Goal: Task Accomplishment & Management: Use online tool/utility

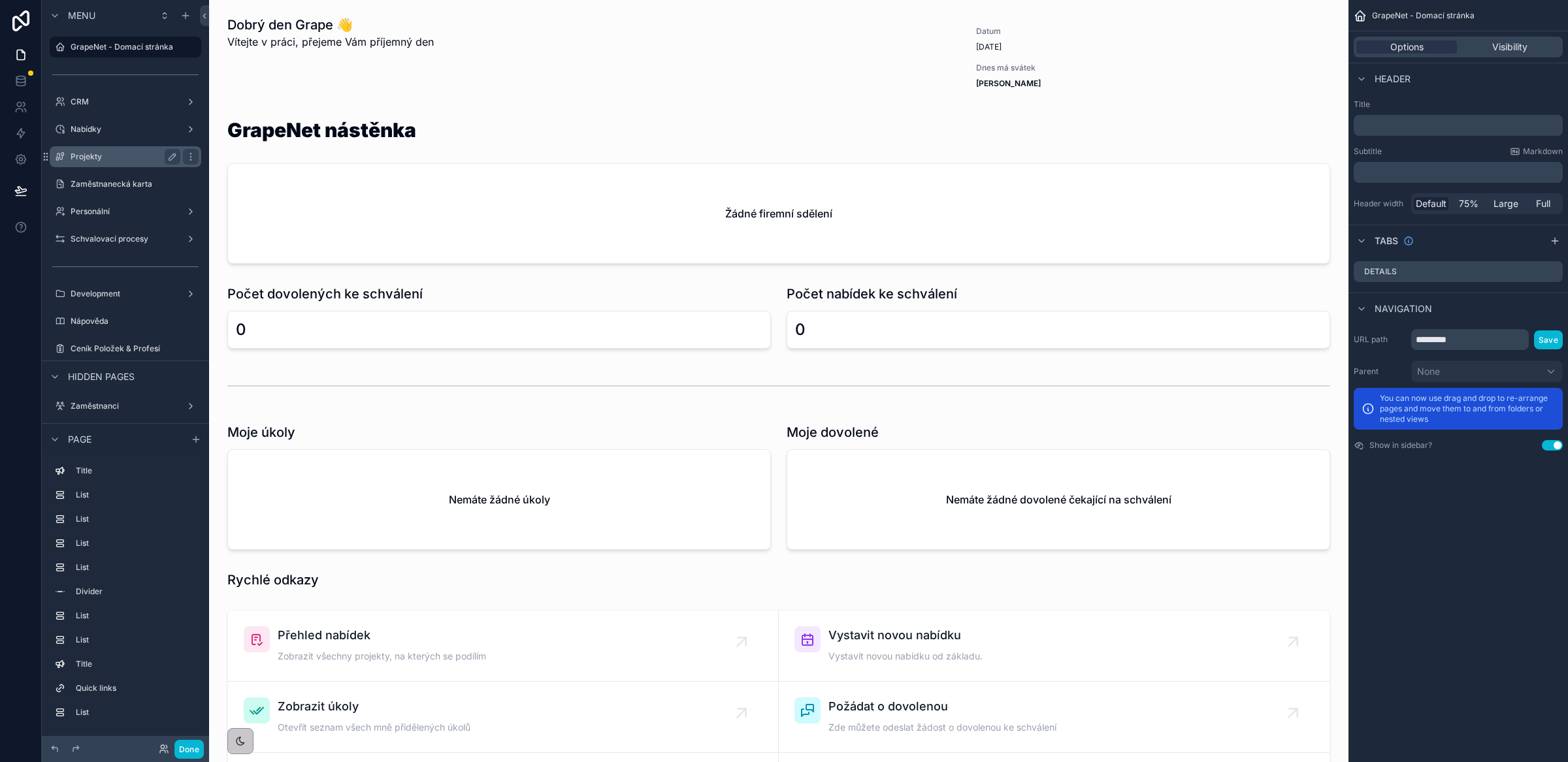
click at [88, 150] on div "Projekty" at bounding box center [125, 157] width 110 height 15
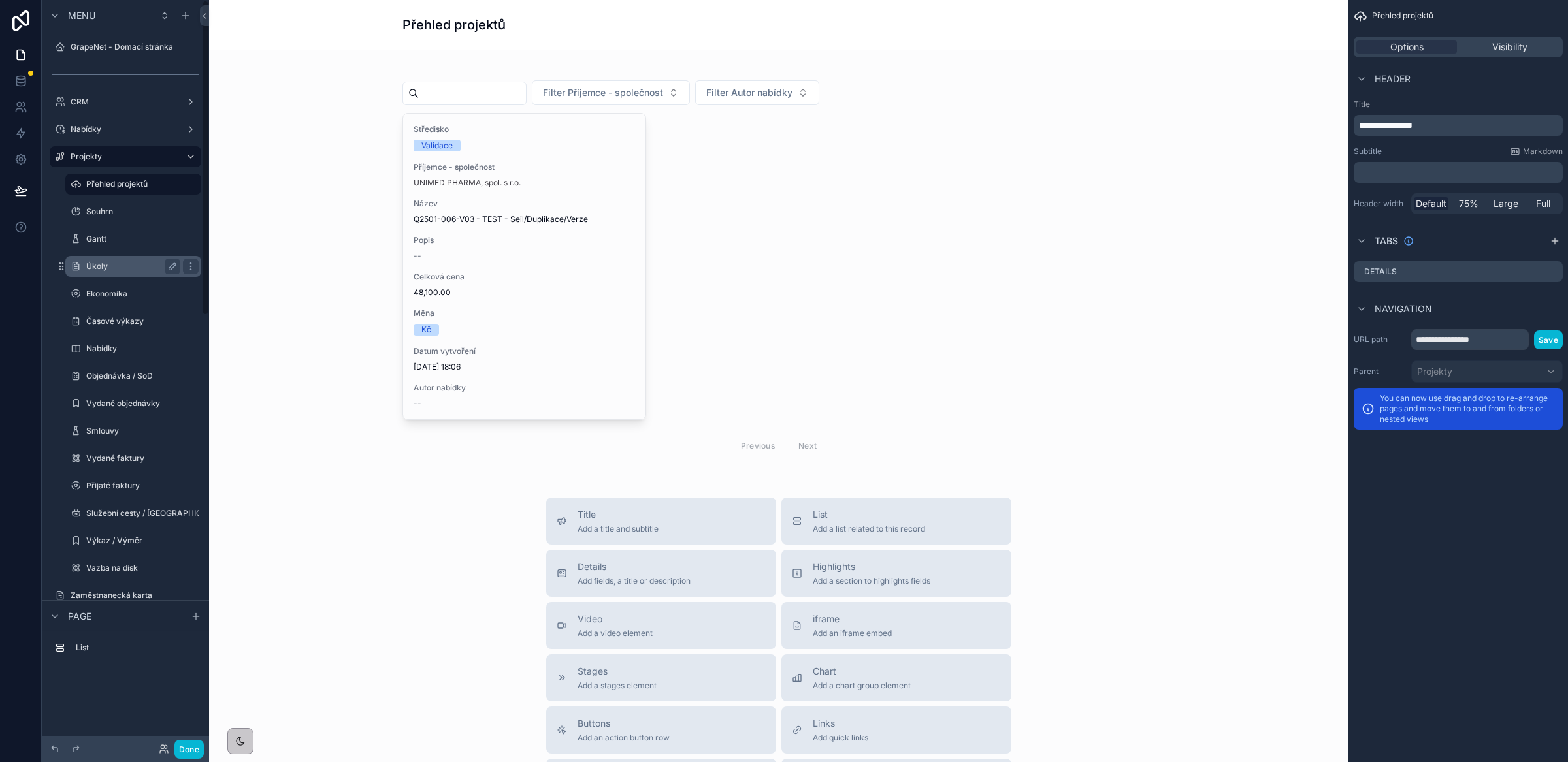
click at [106, 272] on div "Úkoly" at bounding box center [133, 266] width 94 height 15
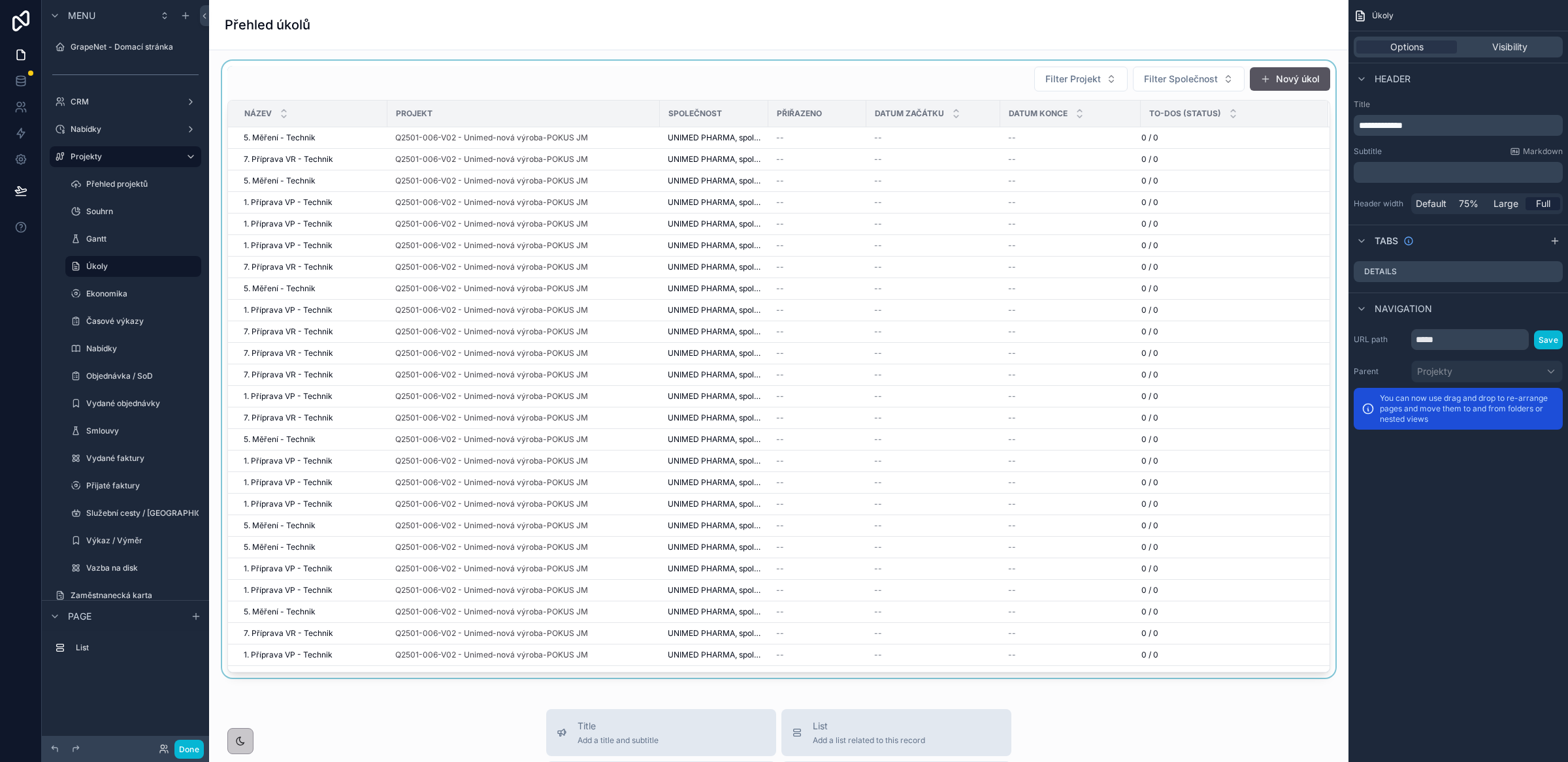
click at [860, 143] on div "scrollable content" at bounding box center [778, 369] width 1118 height 617
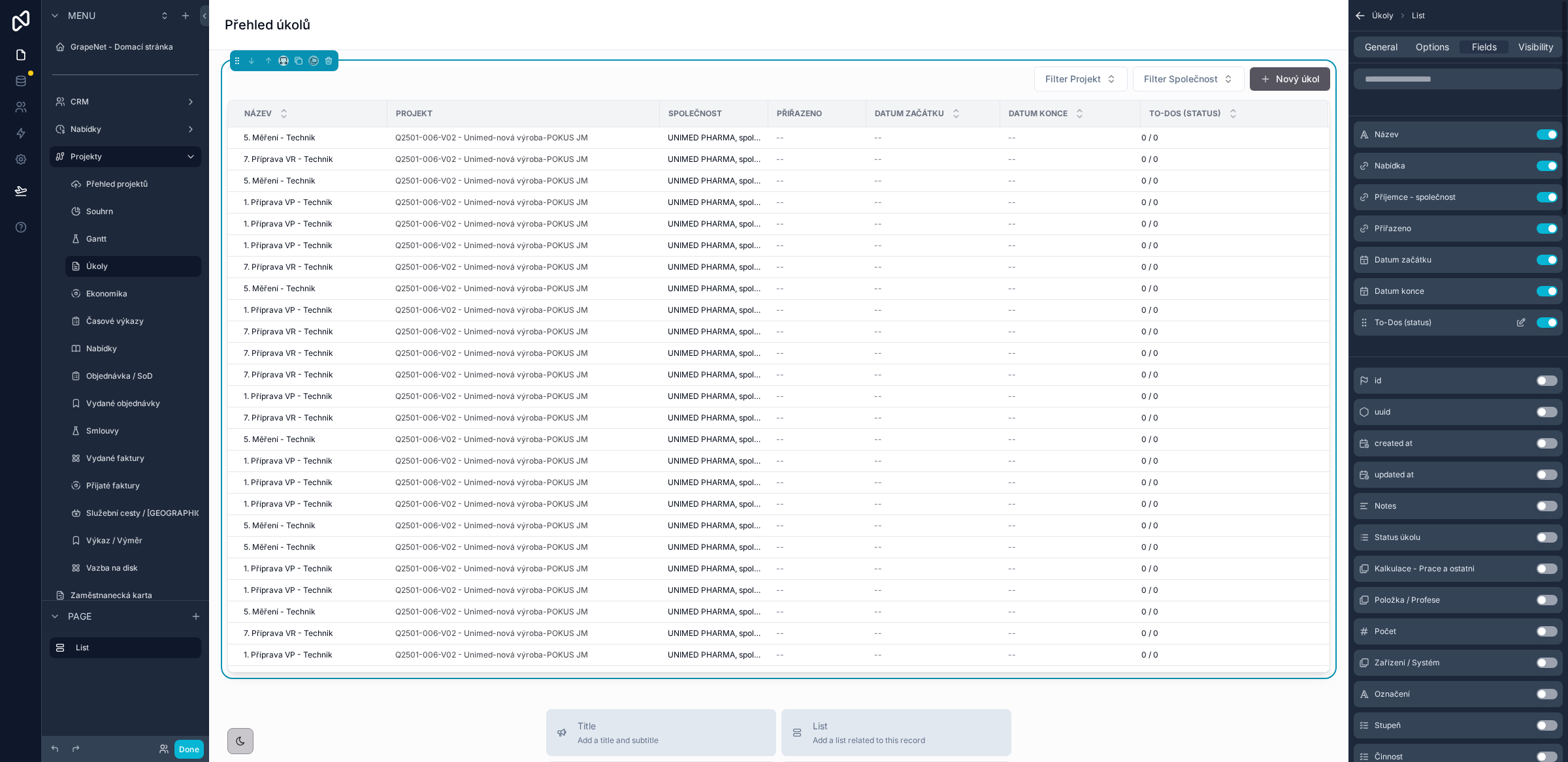
click at [1521, 324] on icon "scrollable content" at bounding box center [1520, 322] width 10 height 10
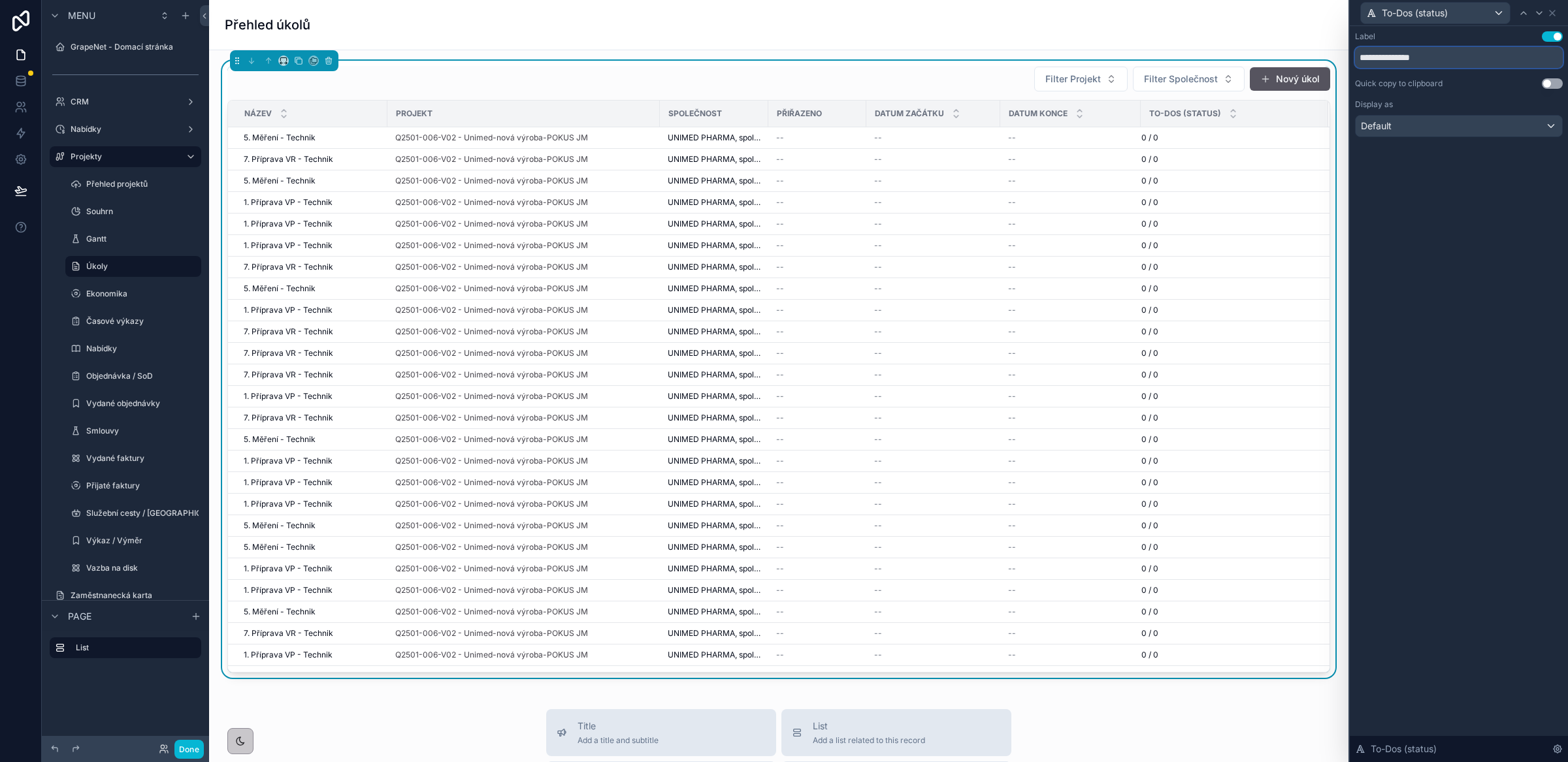
click at [1437, 59] on input "**********" at bounding box center [1458, 57] width 208 height 21
type input "******"
click at [1559, 275] on div "Label Use setting ****** Quick copy to clipboard Use setting Display as Default…" at bounding box center [1459, 394] width 218 height 736
click at [1555, 13] on icon at bounding box center [1552, 13] width 10 height 10
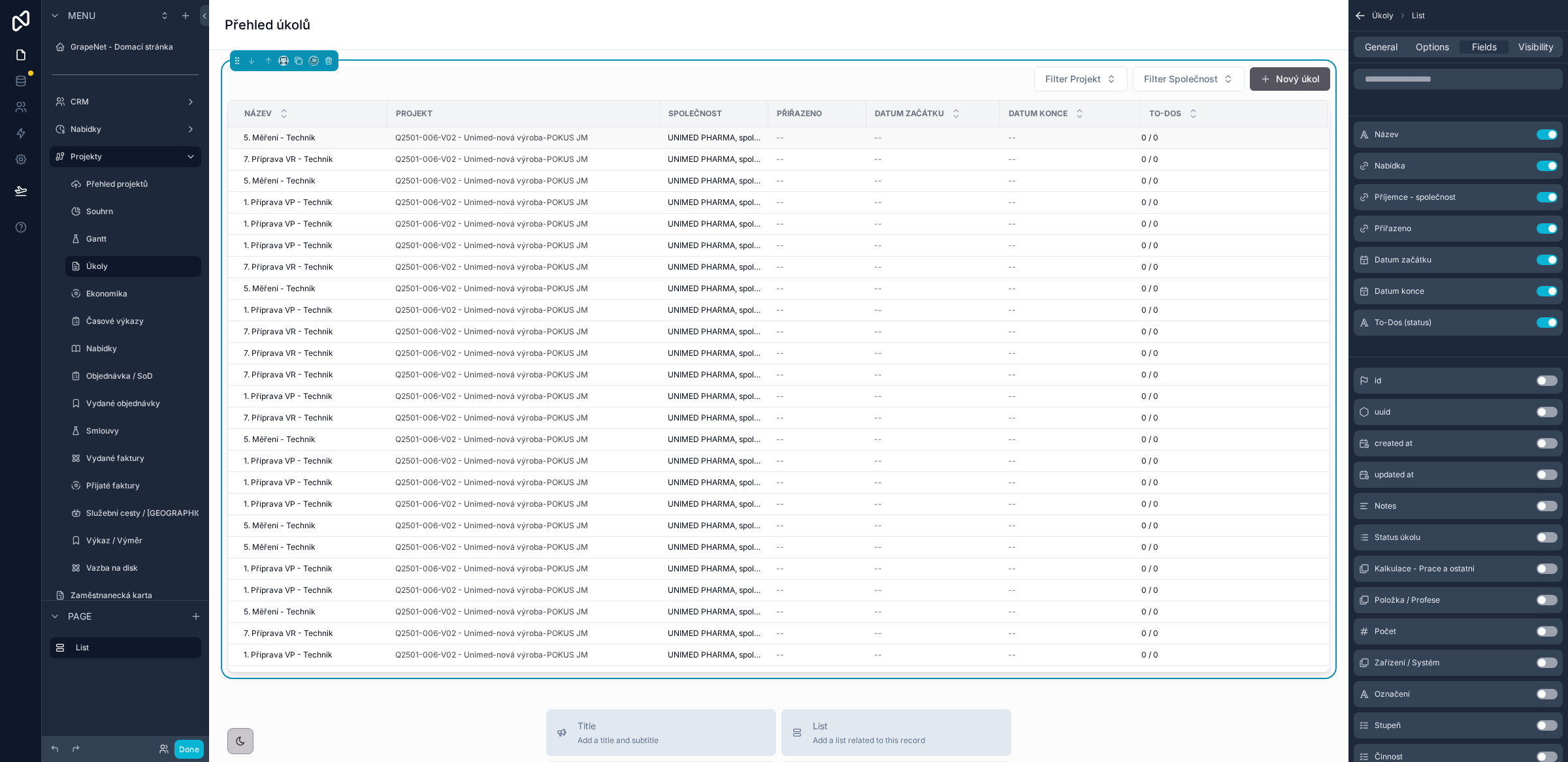
click at [832, 136] on div "--" at bounding box center [818, 138] width 83 height 10
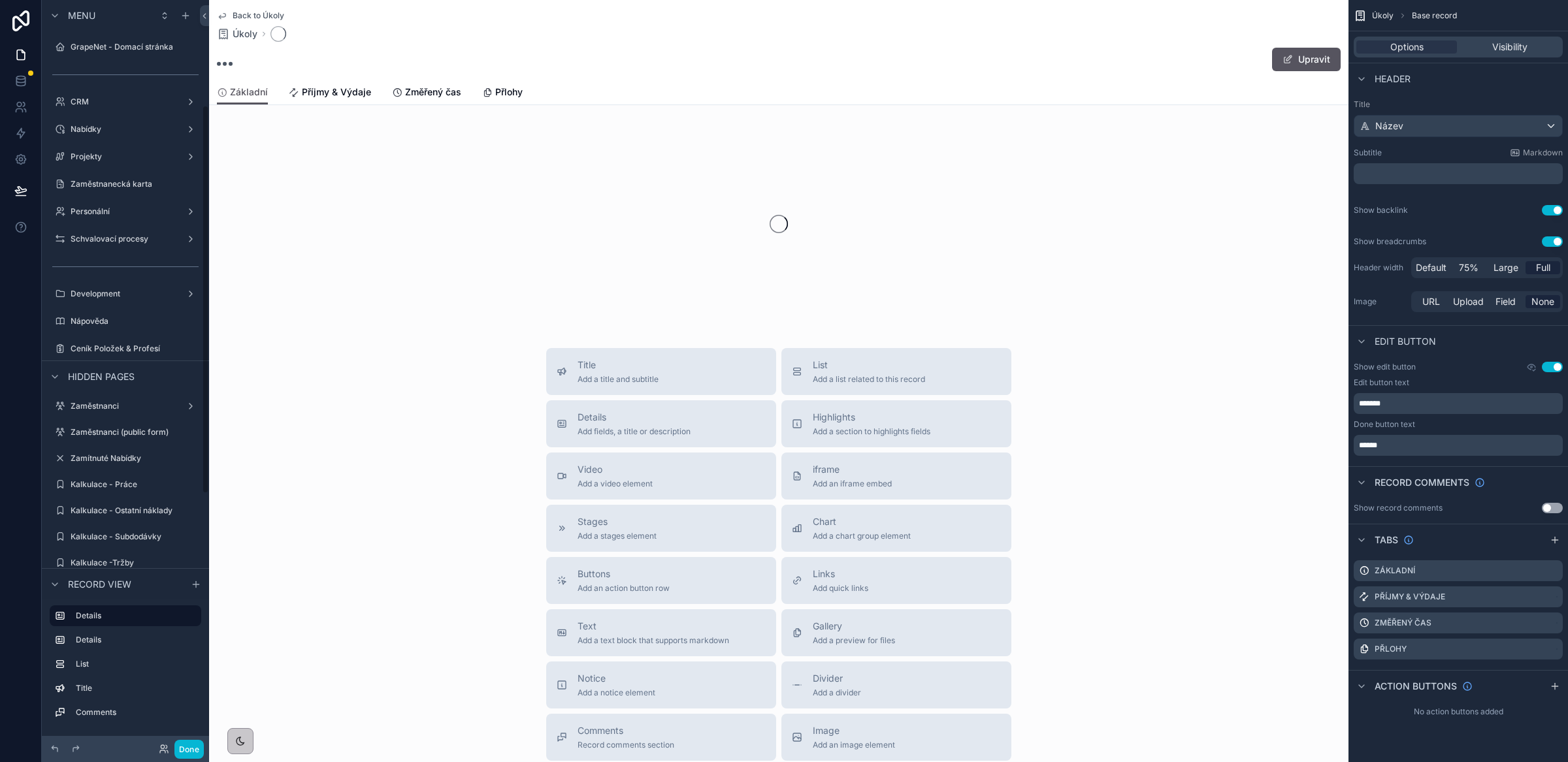
scroll to position [203, 0]
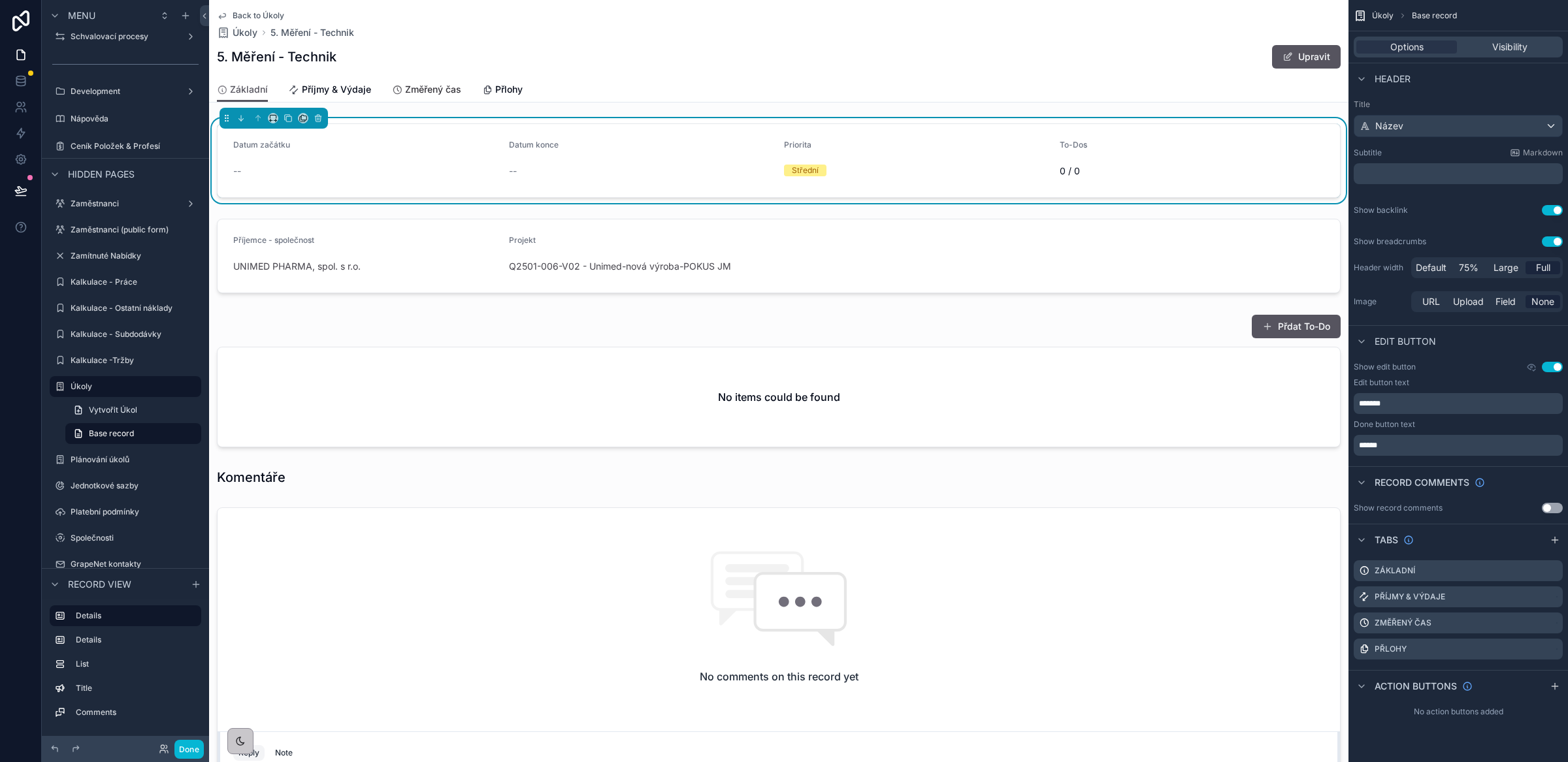
click at [412, 87] on span "Změřený čas" at bounding box center [433, 89] width 56 height 13
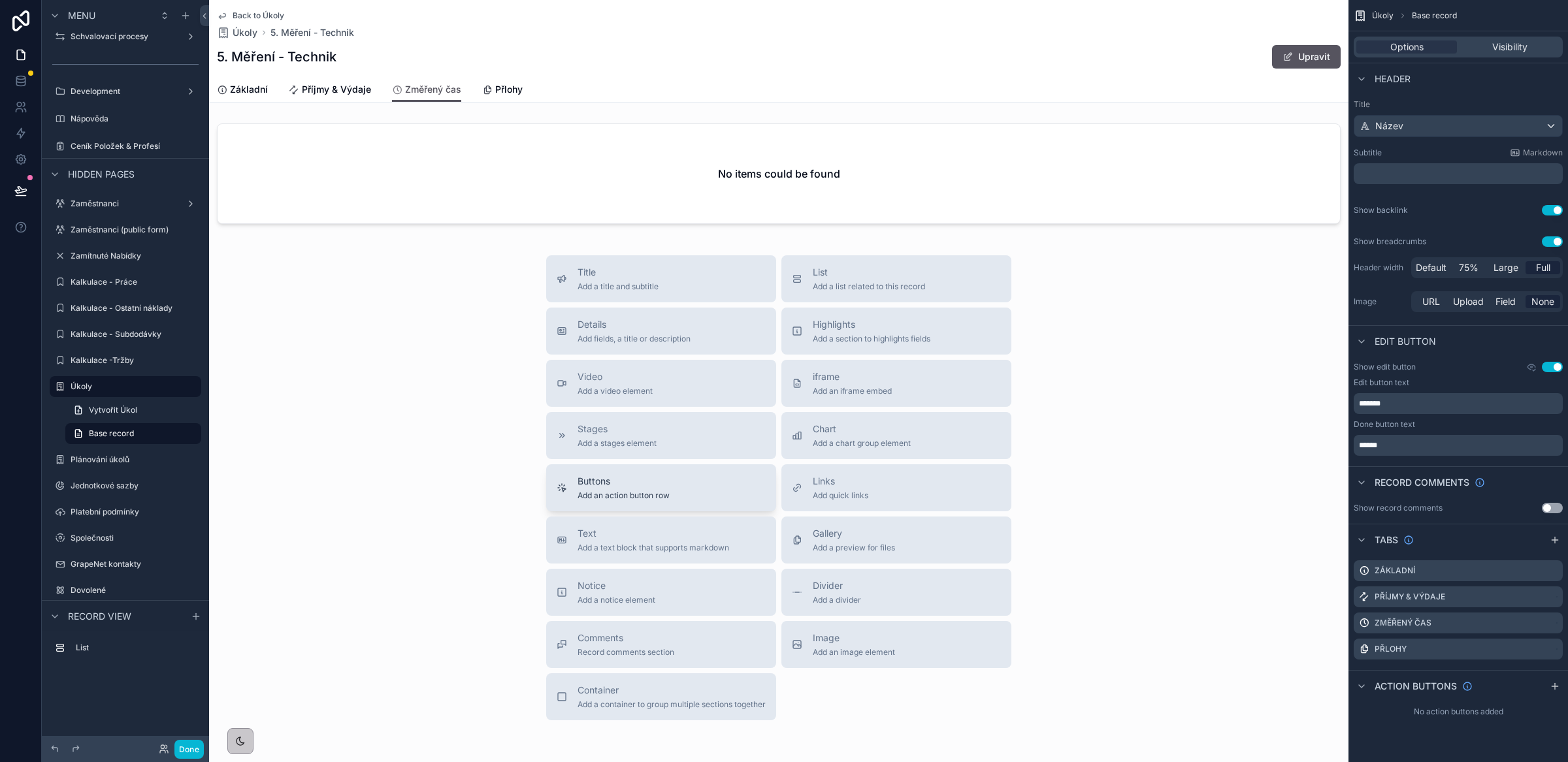
click at [641, 496] on span "Add an action button row" at bounding box center [624, 495] width 92 height 10
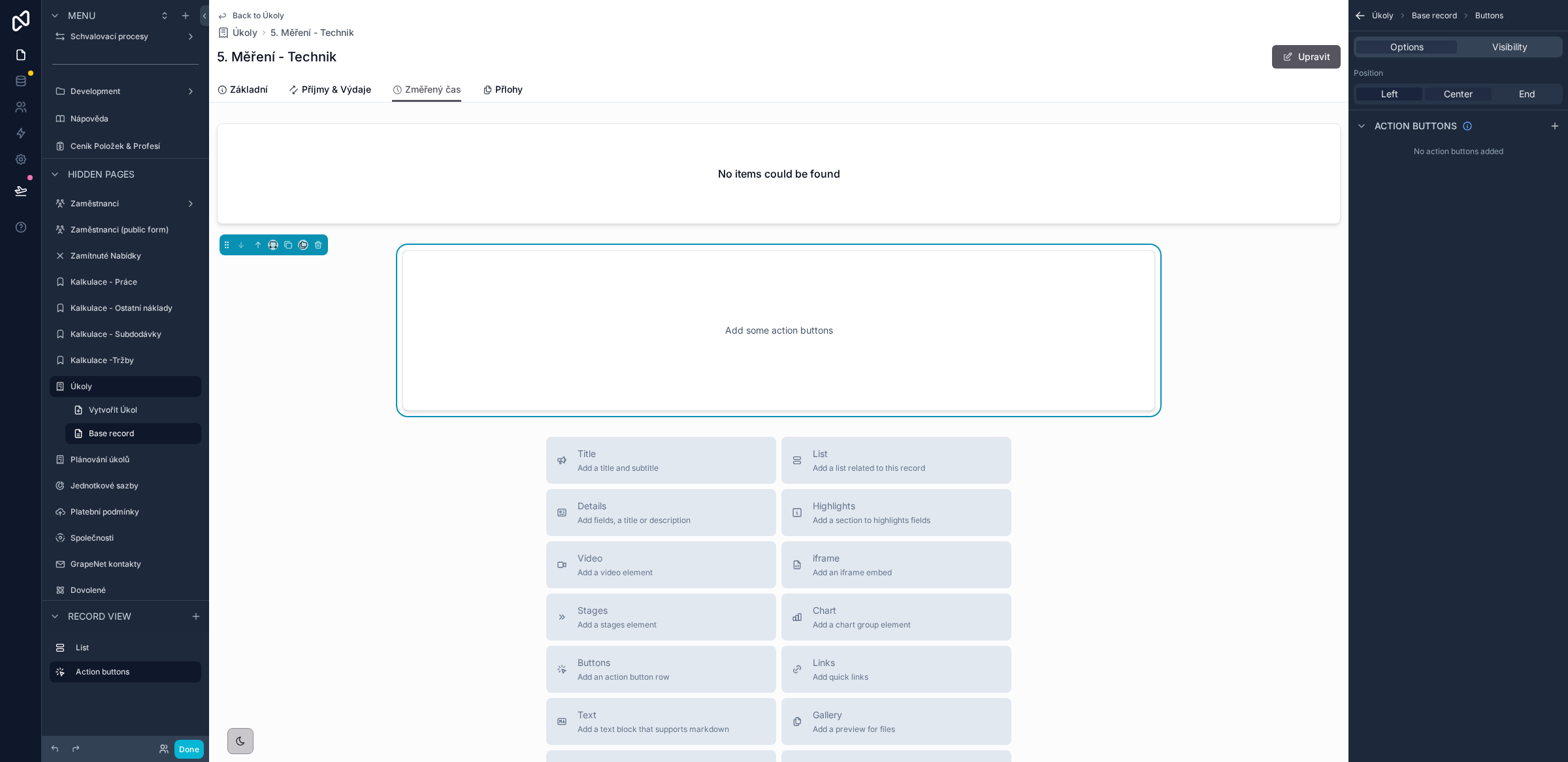
click at [1461, 93] on span "Center" at bounding box center [1457, 94] width 29 height 13
click at [1558, 126] on icon "scrollable content" at bounding box center [1555, 126] width 10 height 10
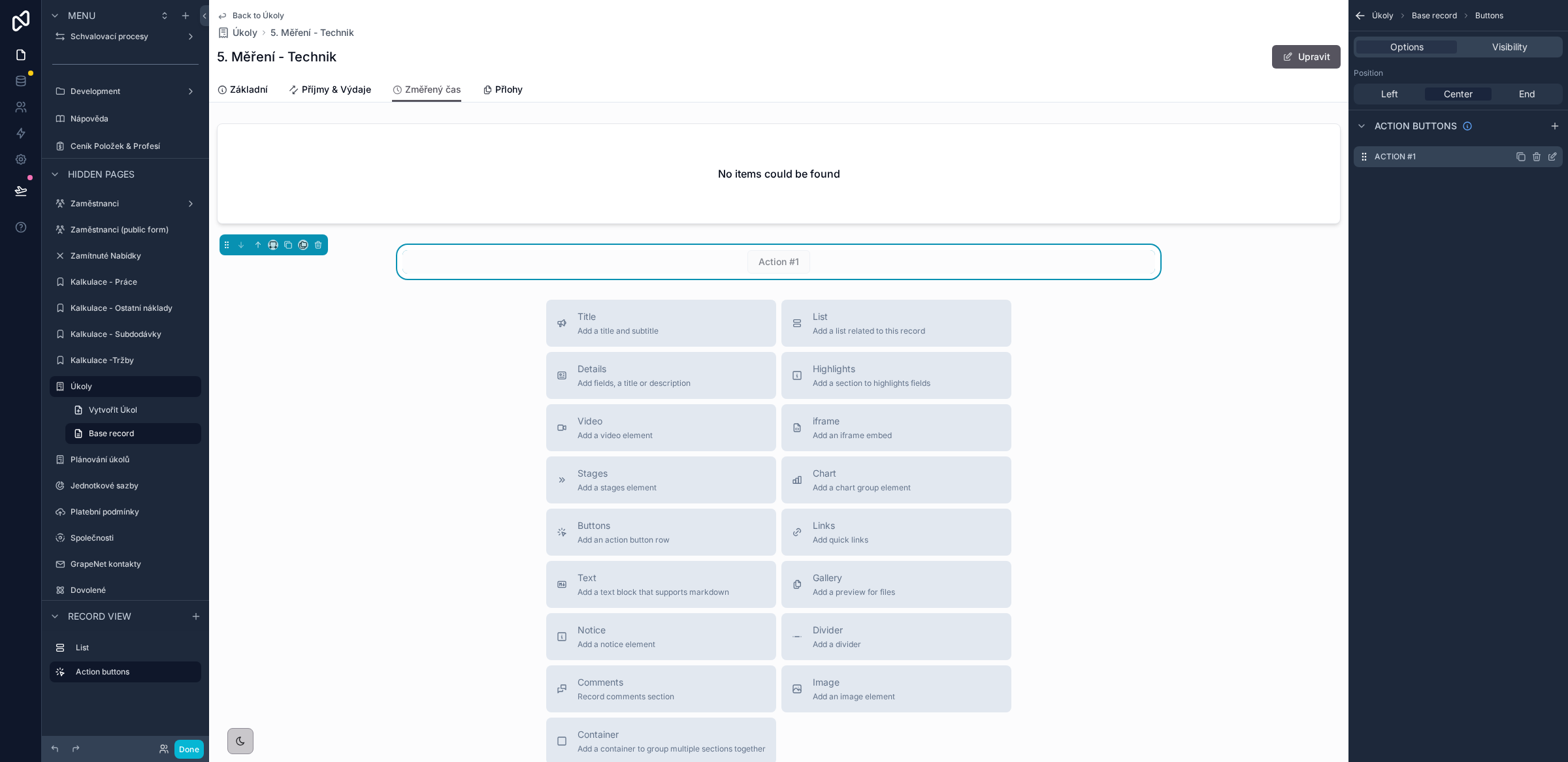
click at [1554, 158] on icon "scrollable content" at bounding box center [1552, 157] width 10 height 10
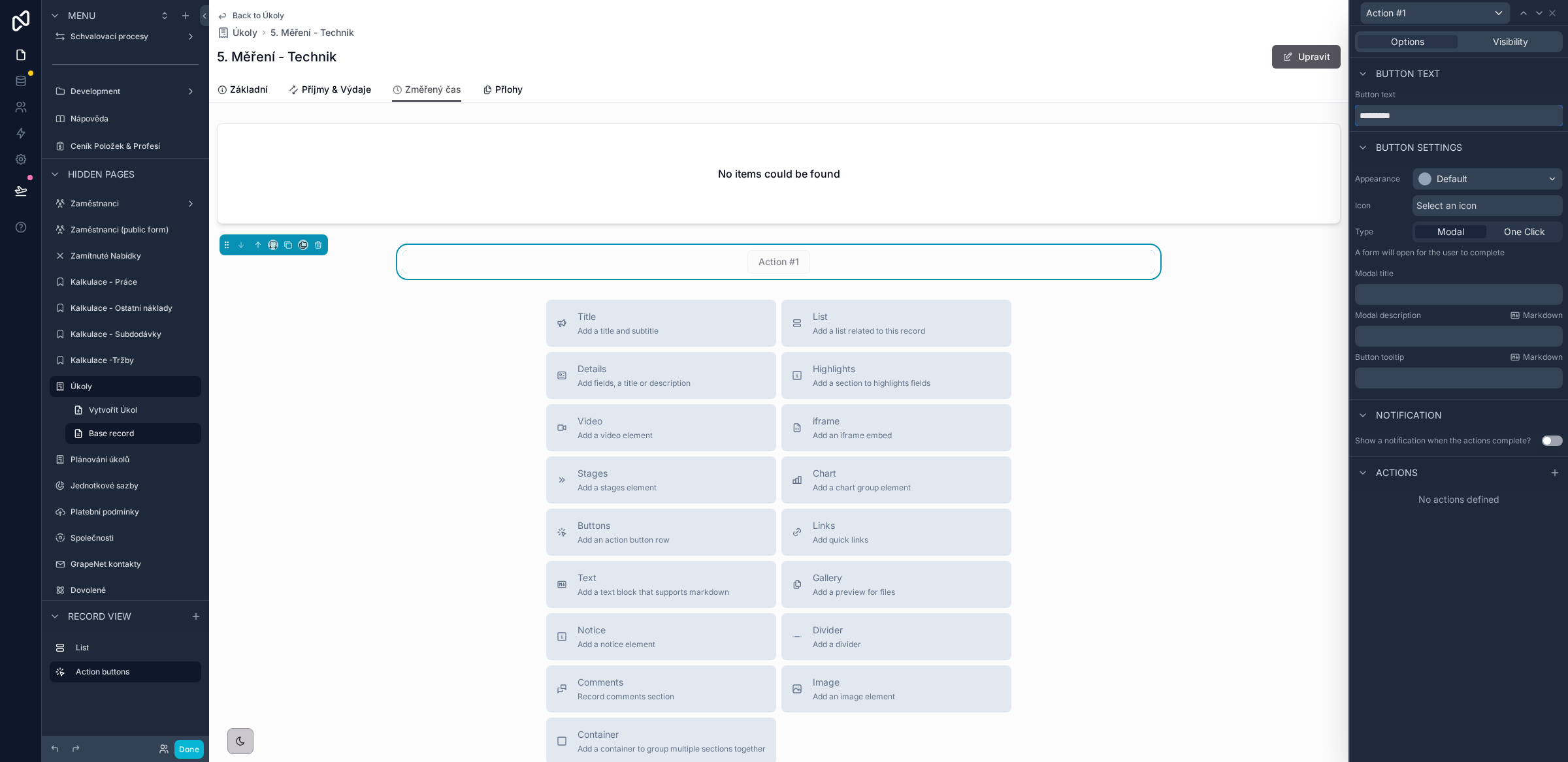
drag, startPoint x: 1413, startPoint y: 120, endPoint x: 1471, endPoint y: 164, distance: 72.8
click at [1344, 115] on div "Action #1 Options Visibility Button text Button text ********* Button settings …" at bounding box center [784, 381] width 1568 height 762
type input "**********"
click at [1467, 182] on div "Default" at bounding box center [1452, 179] width 31 height 13
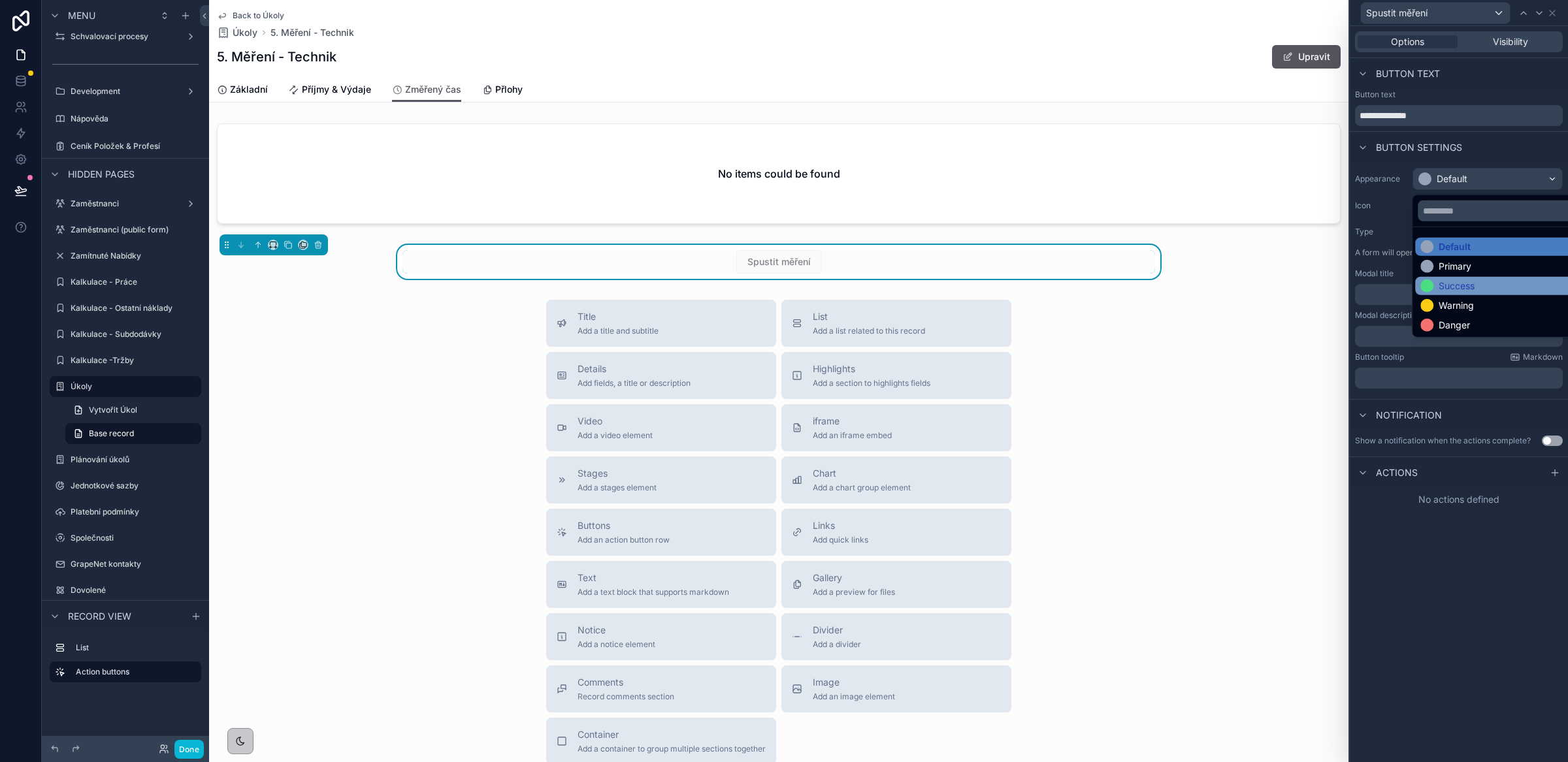
click at [1458, 281] on div "Success" at bounding box center [1456, 286] width 36 height 13
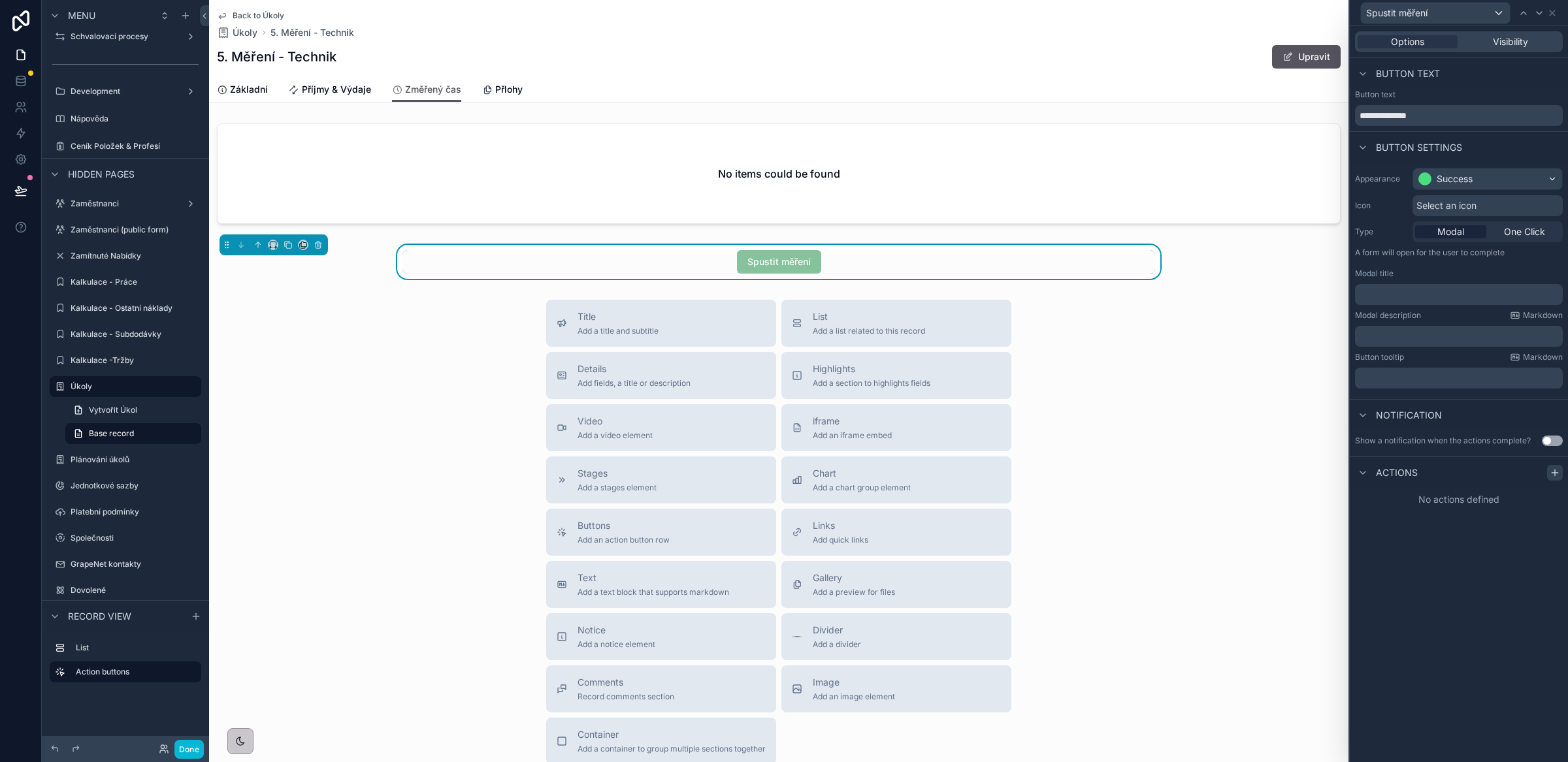
click at [1555, 475] on icon at bounding box center [1555, 473] width 0 height 6
click at [1490, 529] on div "Select a type" at bounding box center [1459, 525] width 196 height 21
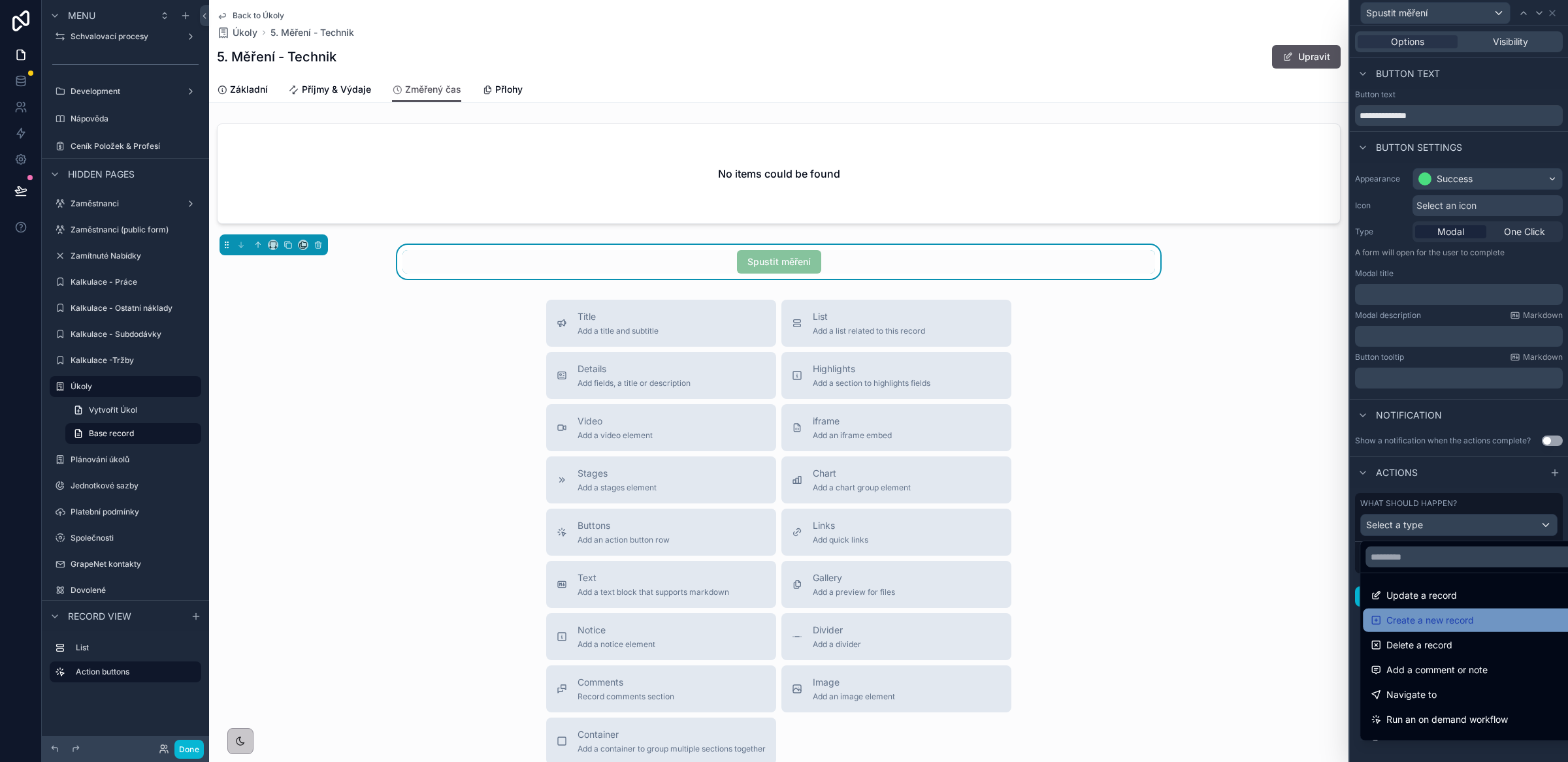
click at [1411, 619] on span "Create a new record" at bounding box center [1430, 620] width 87 height 15
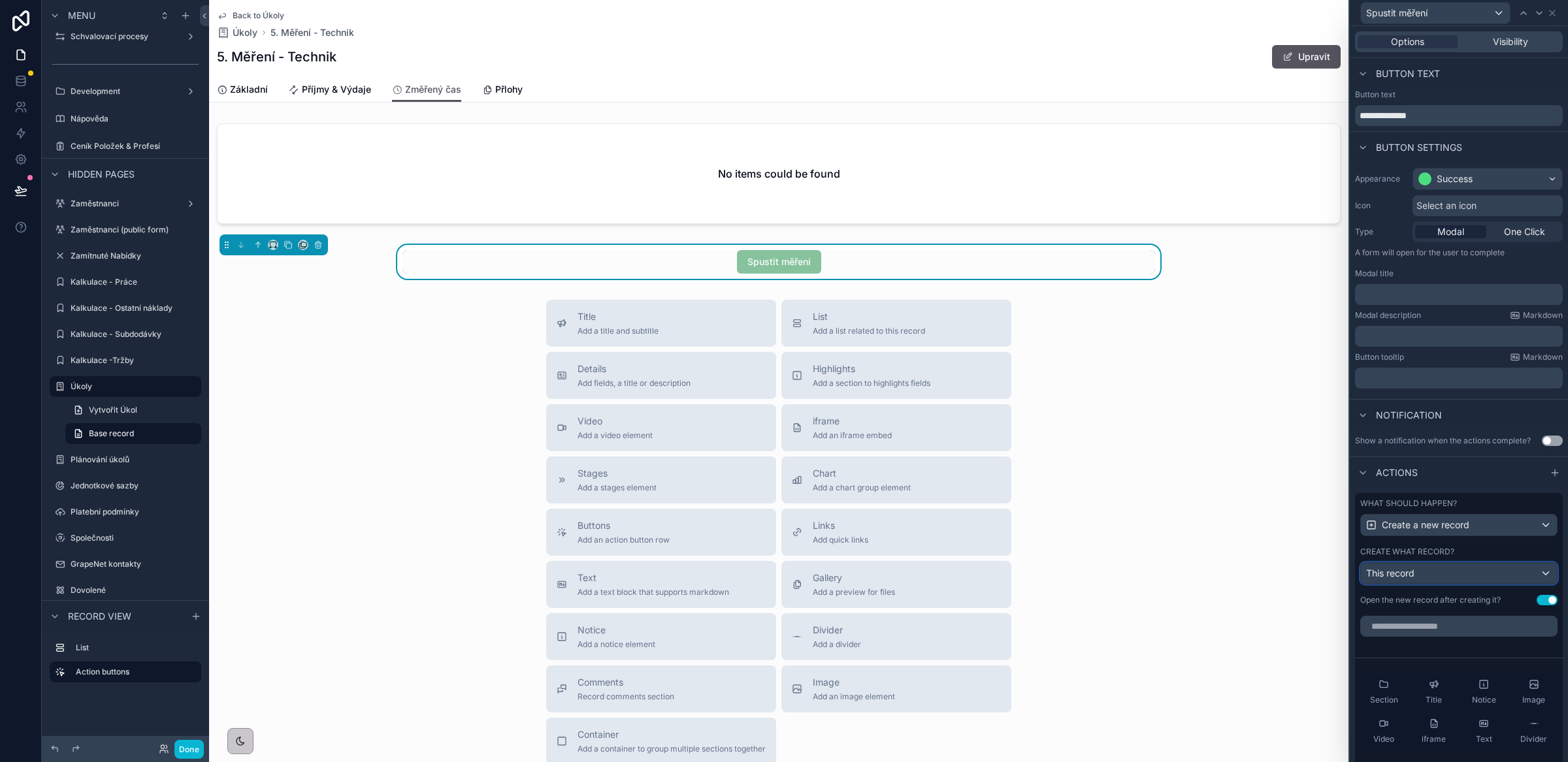
click at [1427, 583] on div "This record" at bounding box center [1459, 573] width 196 height 21
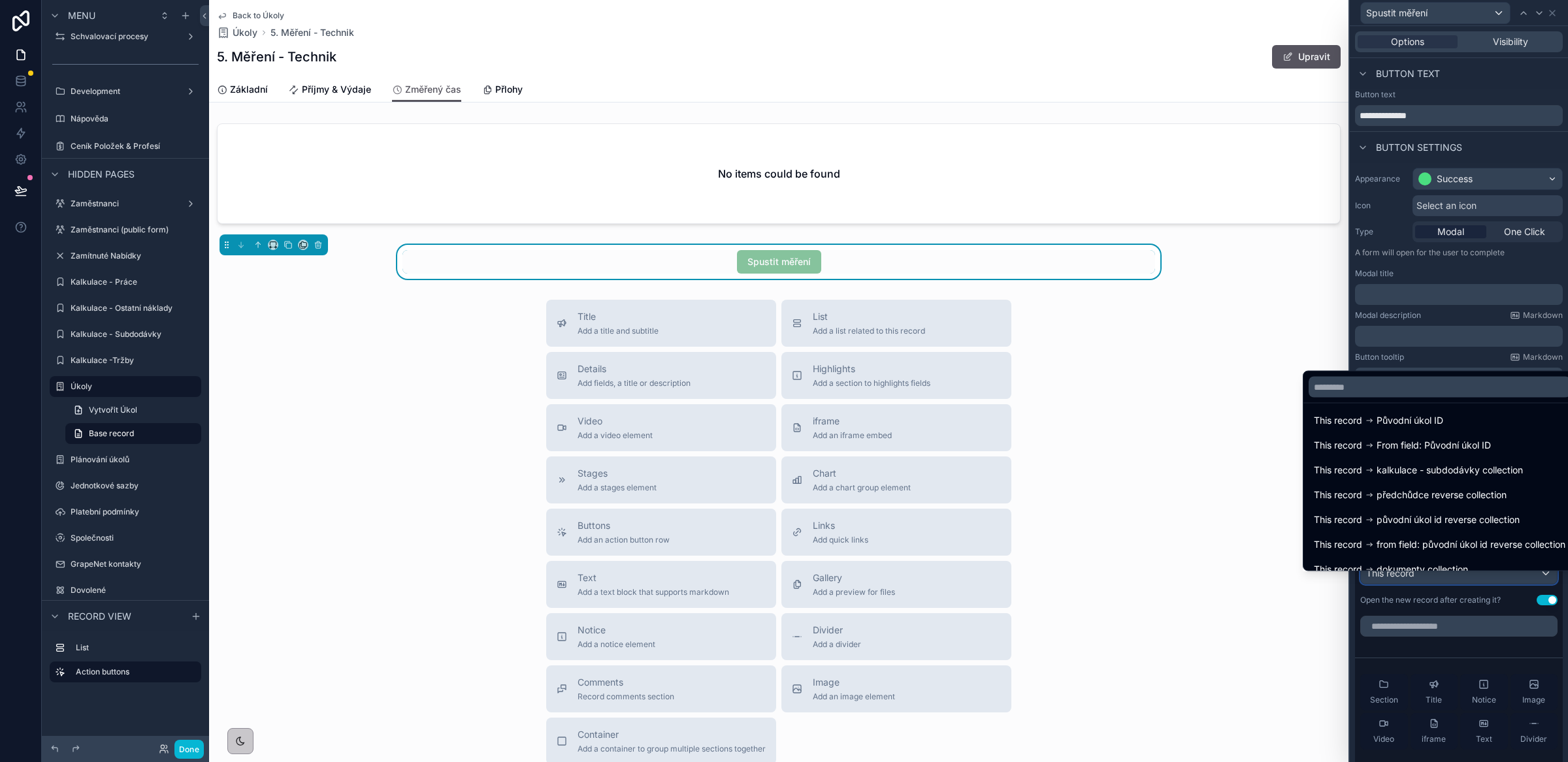
scroll to position [192, 0]
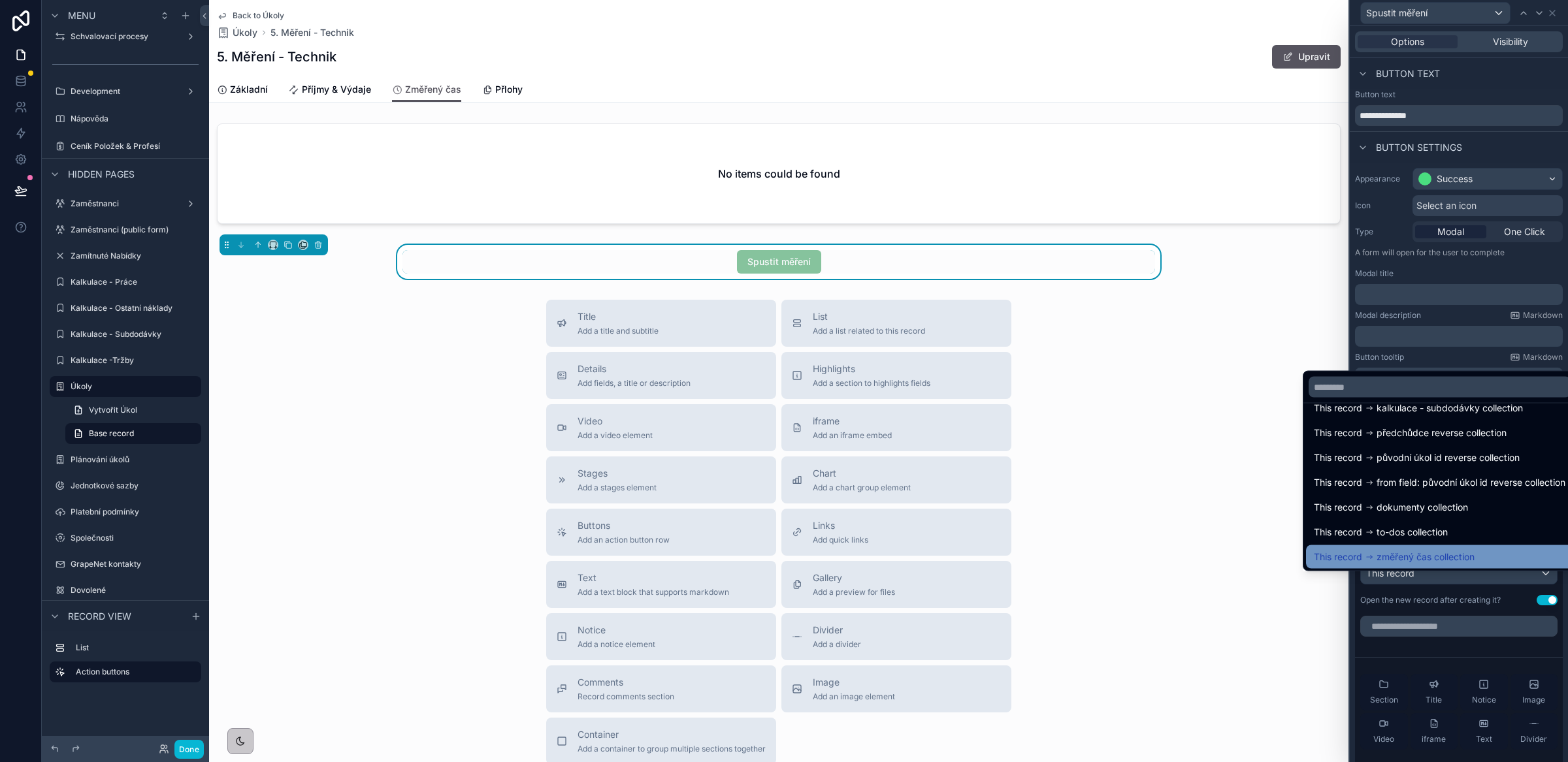
click at [1432, 552] on span "změřený čas collection" at bounding box center [1425, 557] width 98 height 15
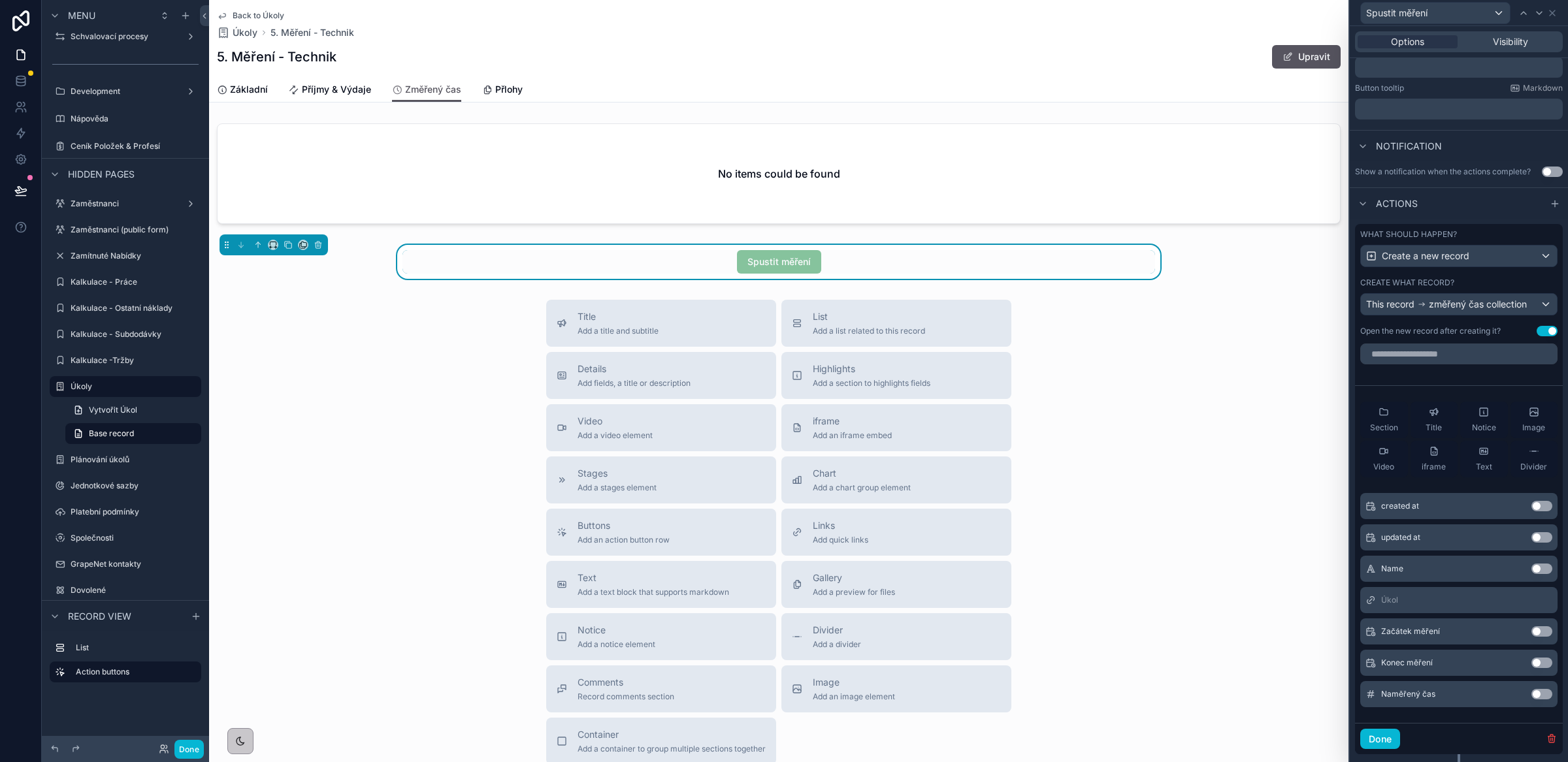
scroll to position [275, 0]
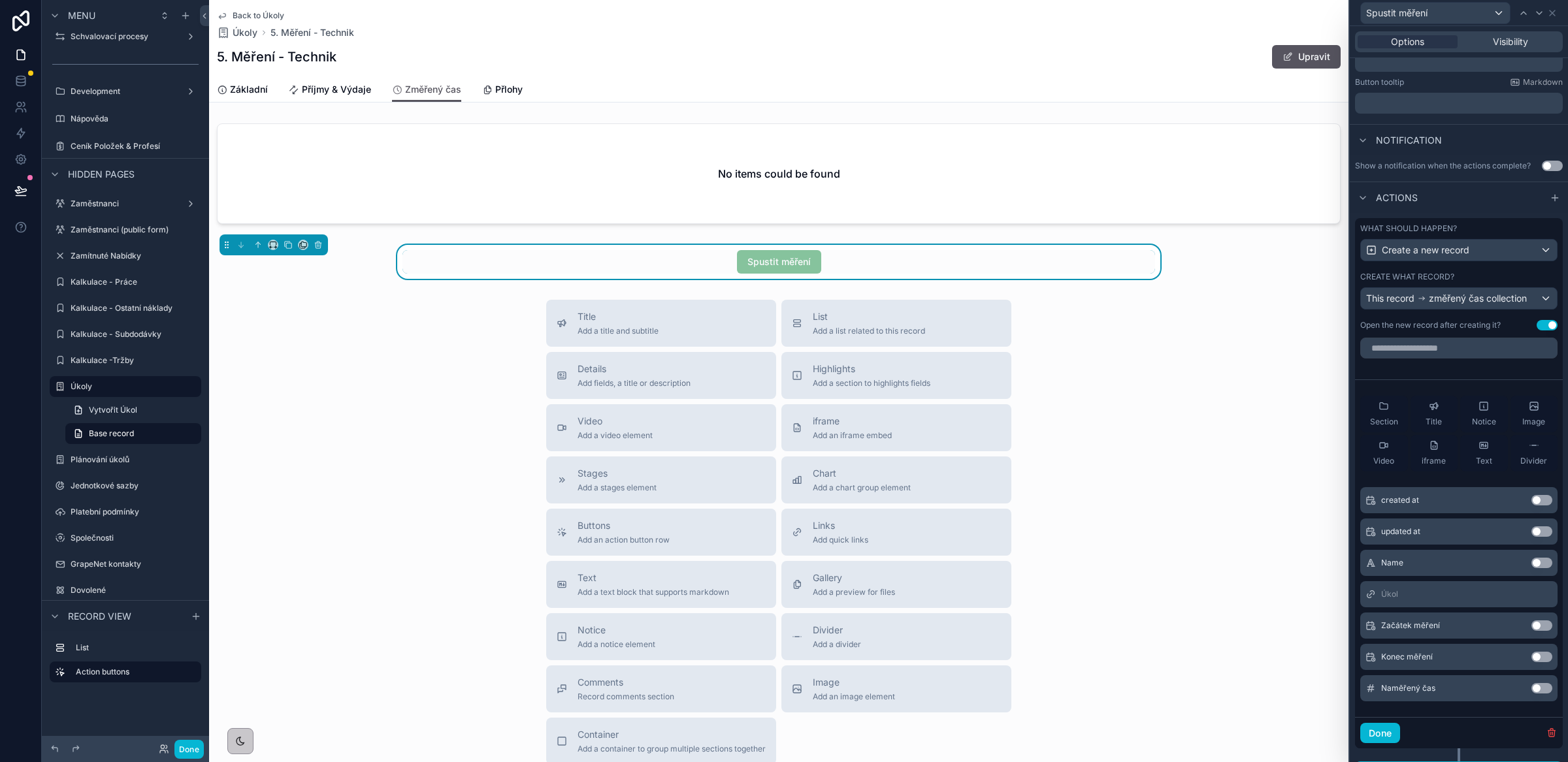
click at [1531, 631] on button "Use setting" at bounding box center [1541, 625] width 21 height 10
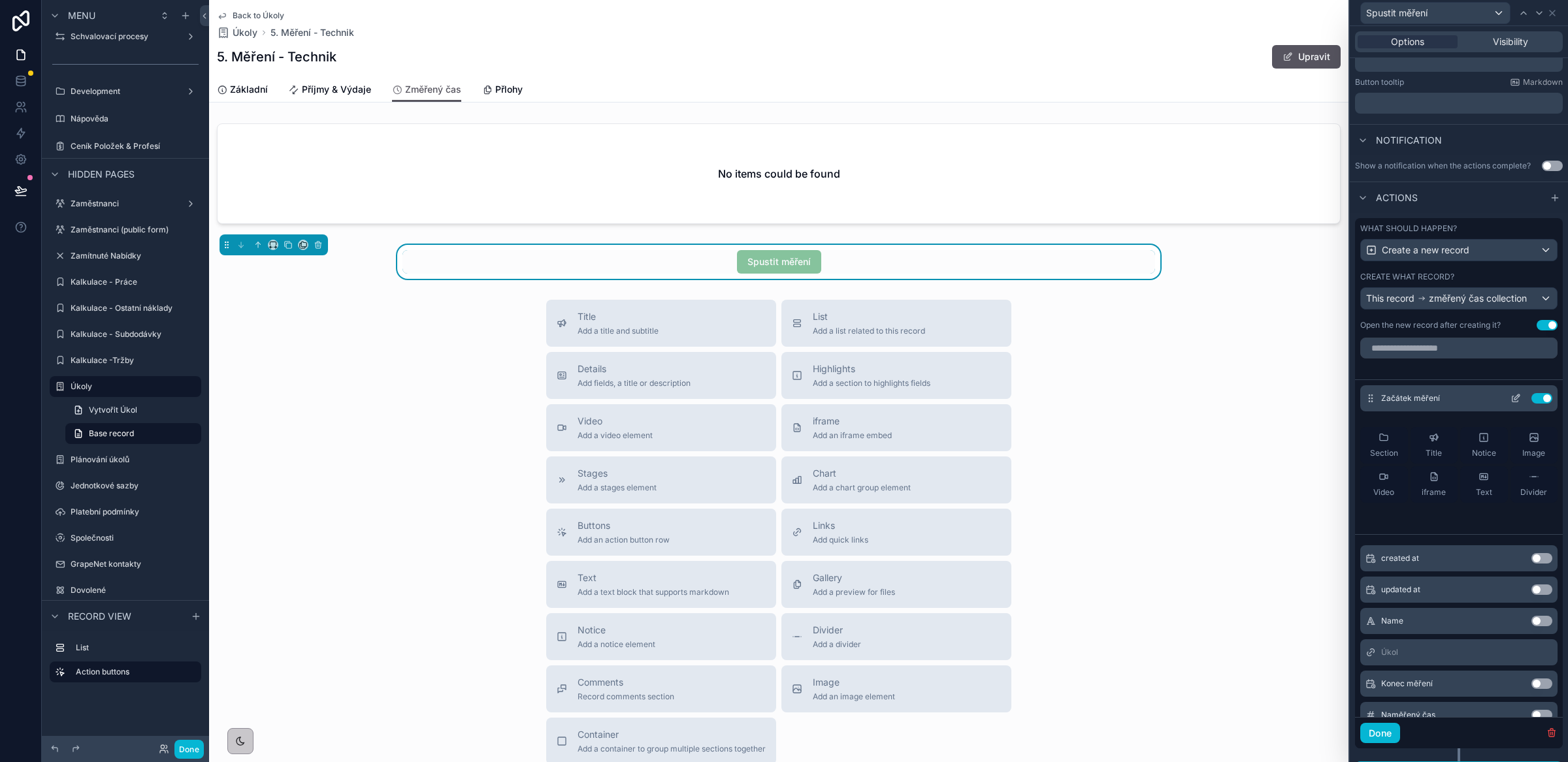
click at [1511, 403] on icon at bounding box center [1516, 398] width 10 height 10
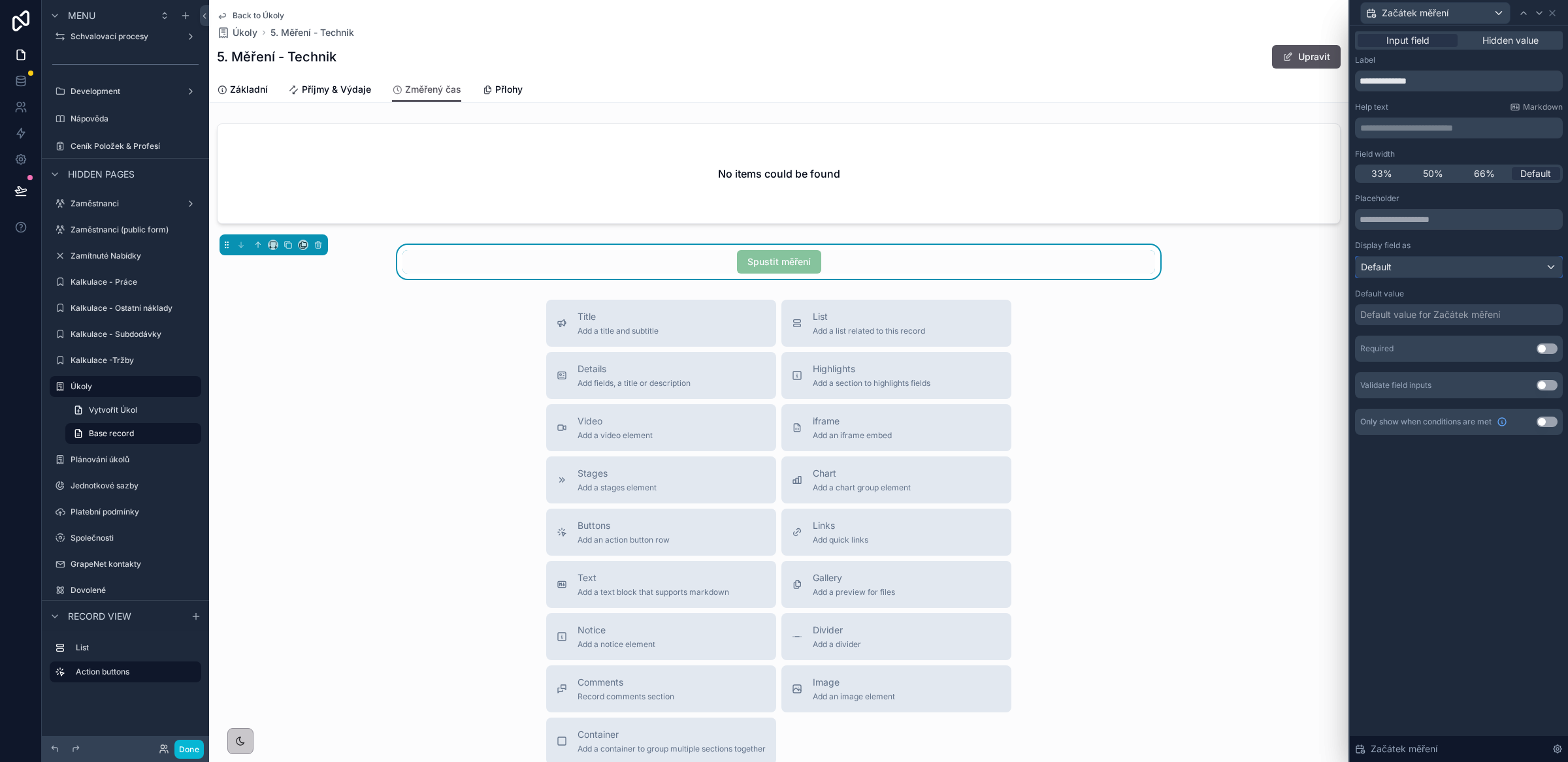
click at [1418, 262] on div "Default" at bounding box center [1458, 267] width 206 height 21
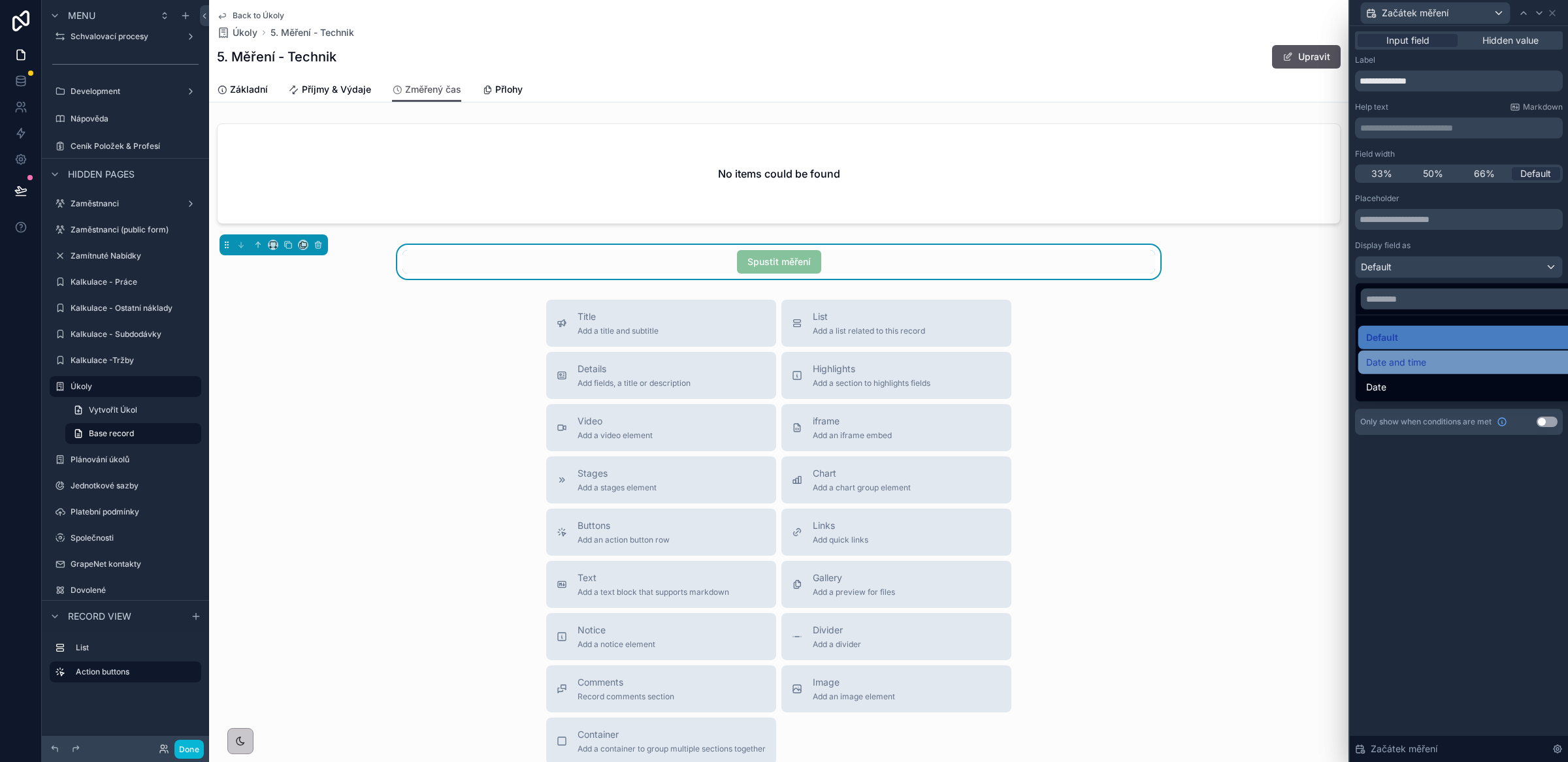
click at [1426, 365] on span "Date and time" at bounding box center [1396, 362] width 60 height 15
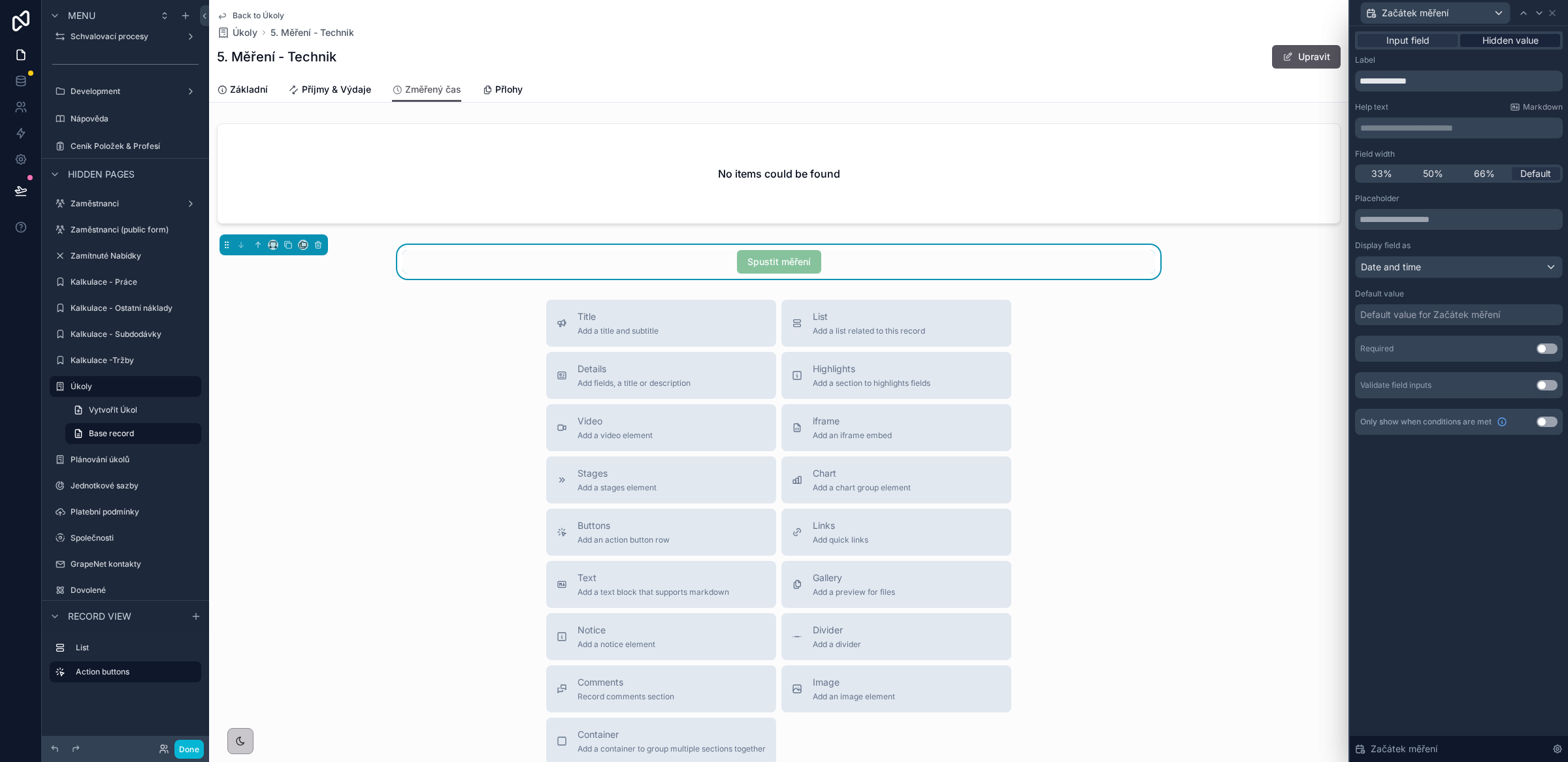
click at [1503, 43] on span "Hidden value" at bounding box center [1510, 41] width 56 height 13
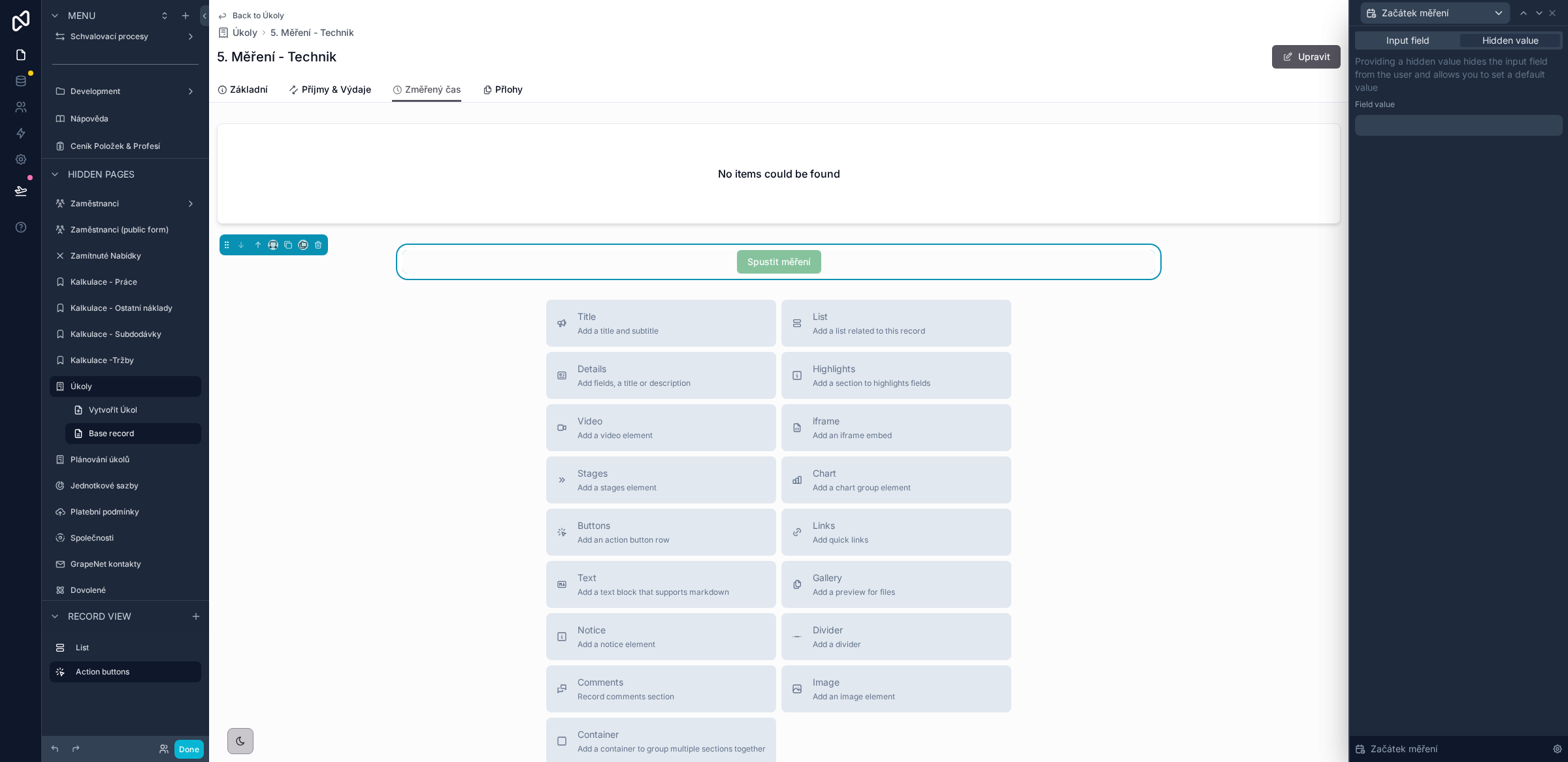
click at [1393, 129] on div at bounding box center [1458, 125] width 208 height 21
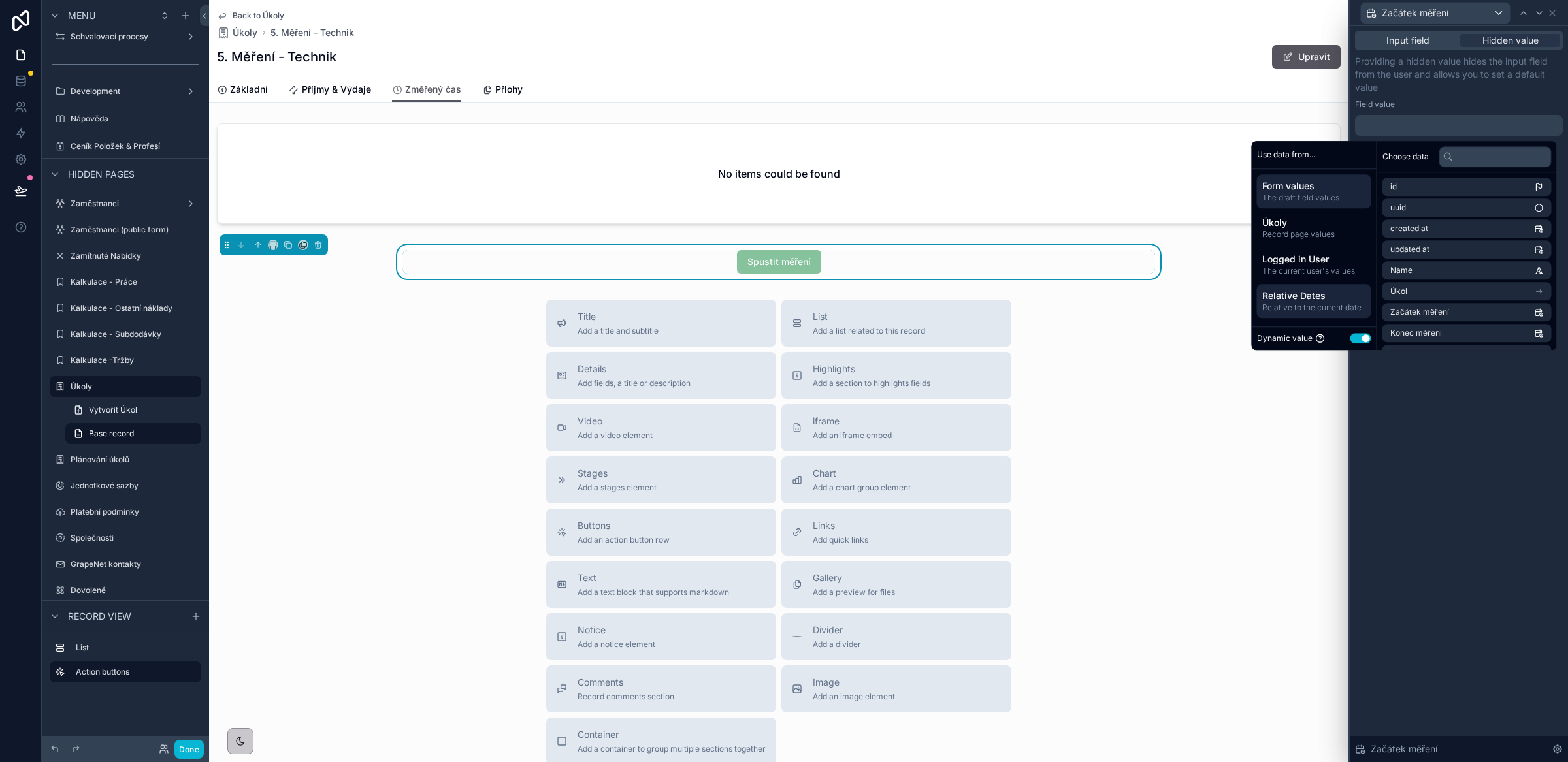
click at [1311, 299] on span "Relative Dates" at bounding box center [1314, 296] width 104 height 13
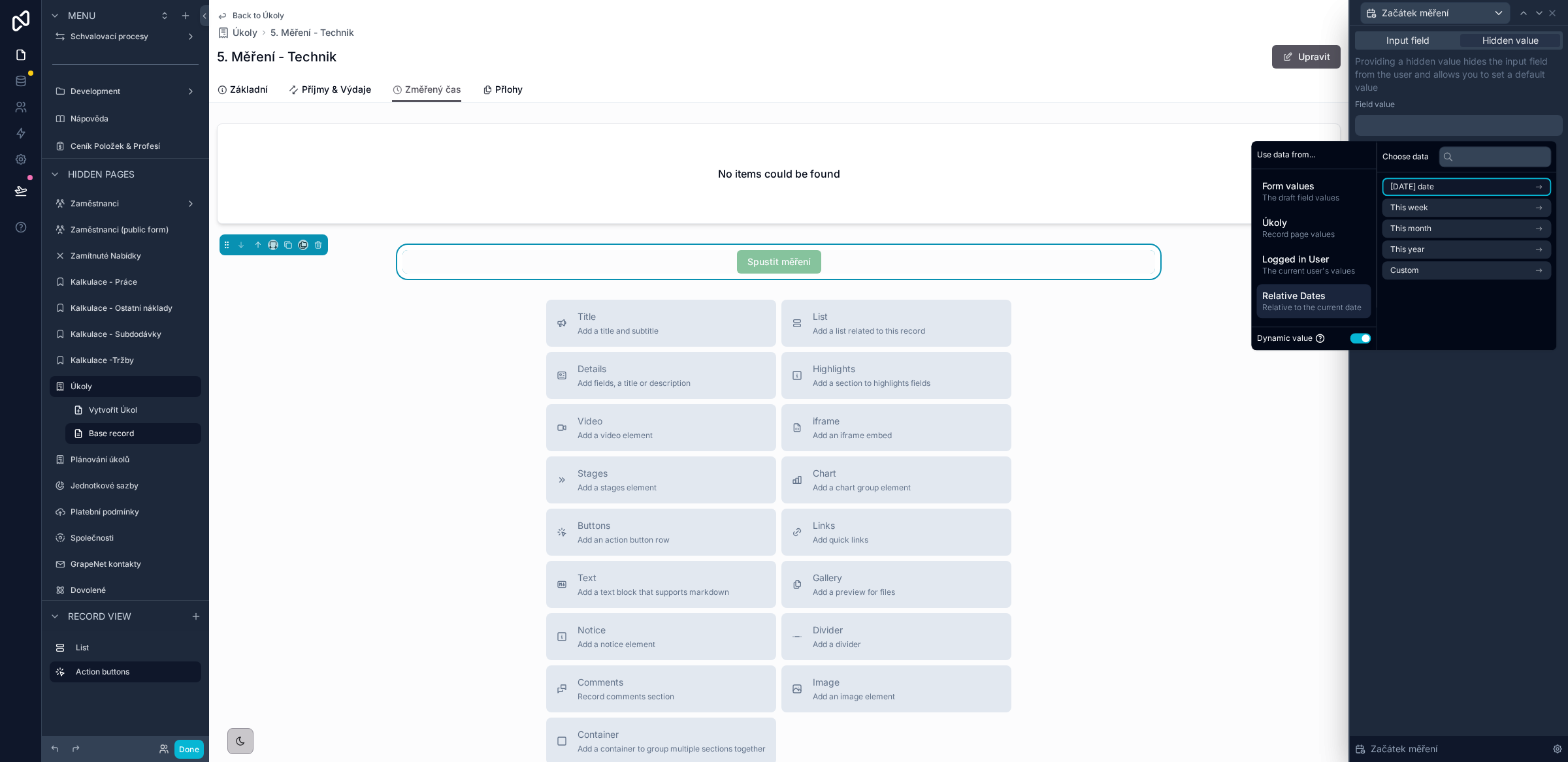
click at [1423, 189] on span "[DATE] date" at bounding box center [1412, 187] width 44 height 10
click at [1419, 211] on li "Now" at bounding box center [1467, 210] width 169 height 18
click at [1446, 451] on div "Input field Hidden value Providing a hidden value hides the input field from th…" at bounding box center [1459, 394] width 218 height 736
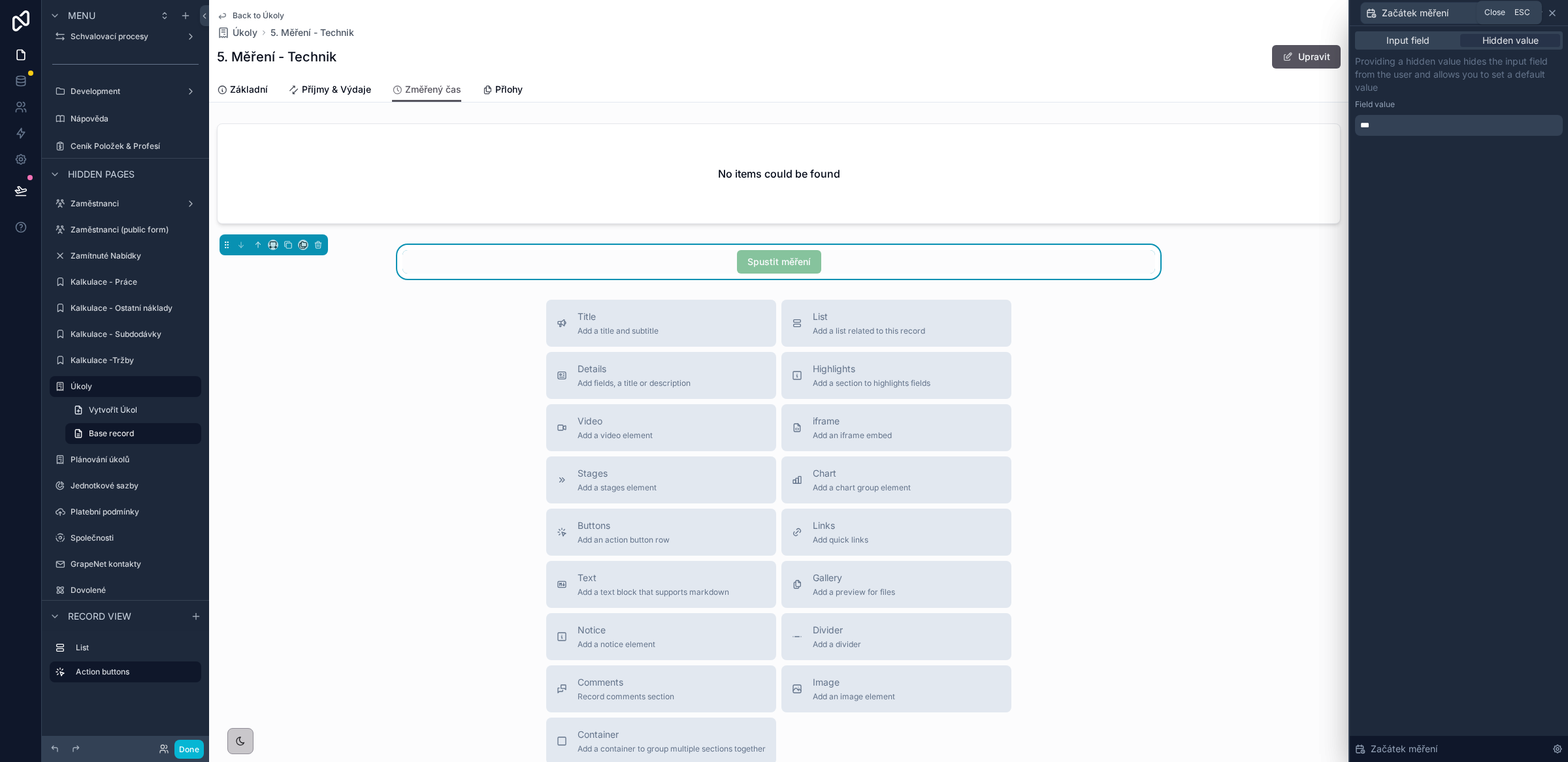
click at [1551, 12] on icon at bounding box center [1552, 13] width 5 height 5
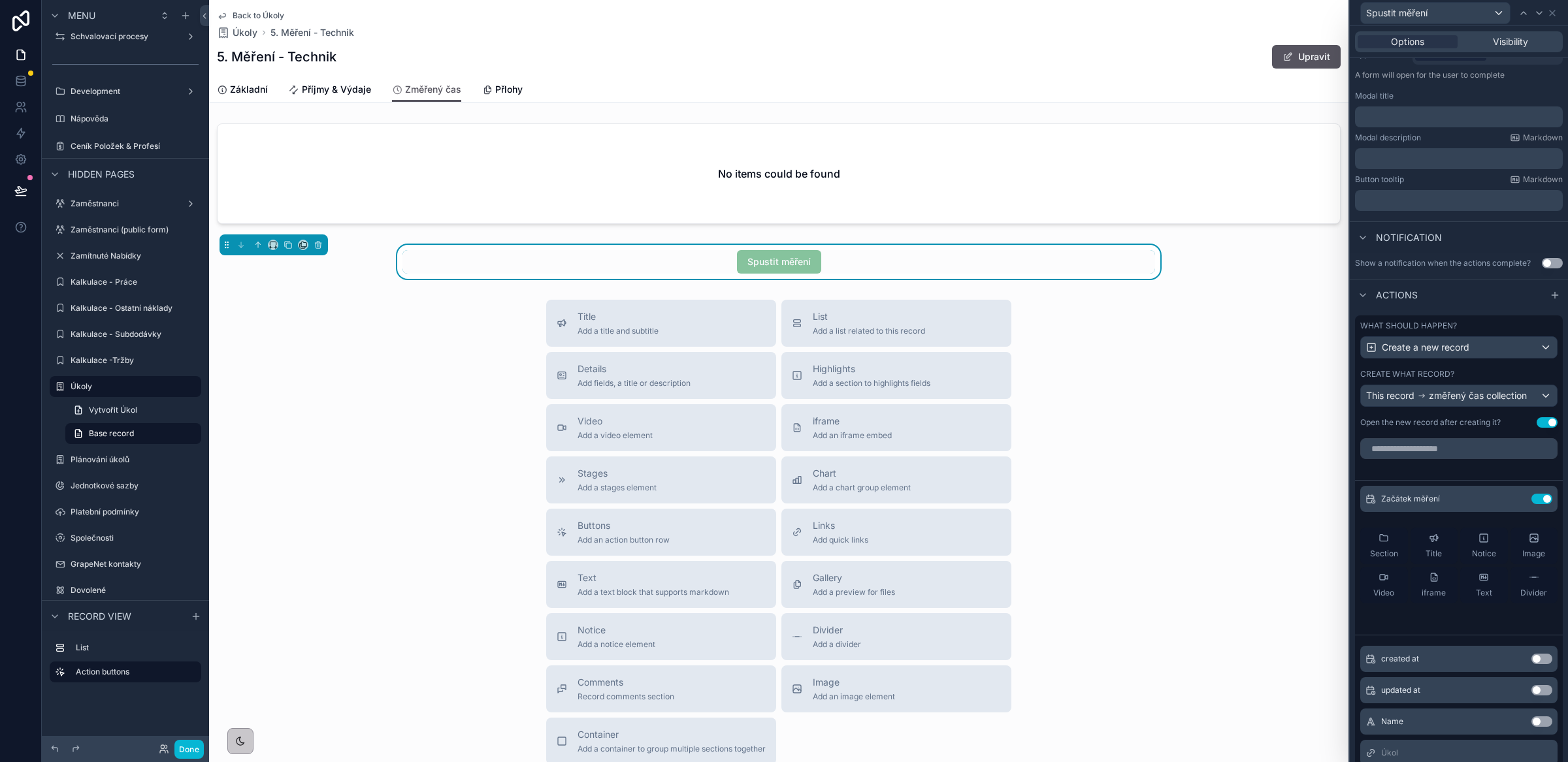
scroll to position [47, 0]
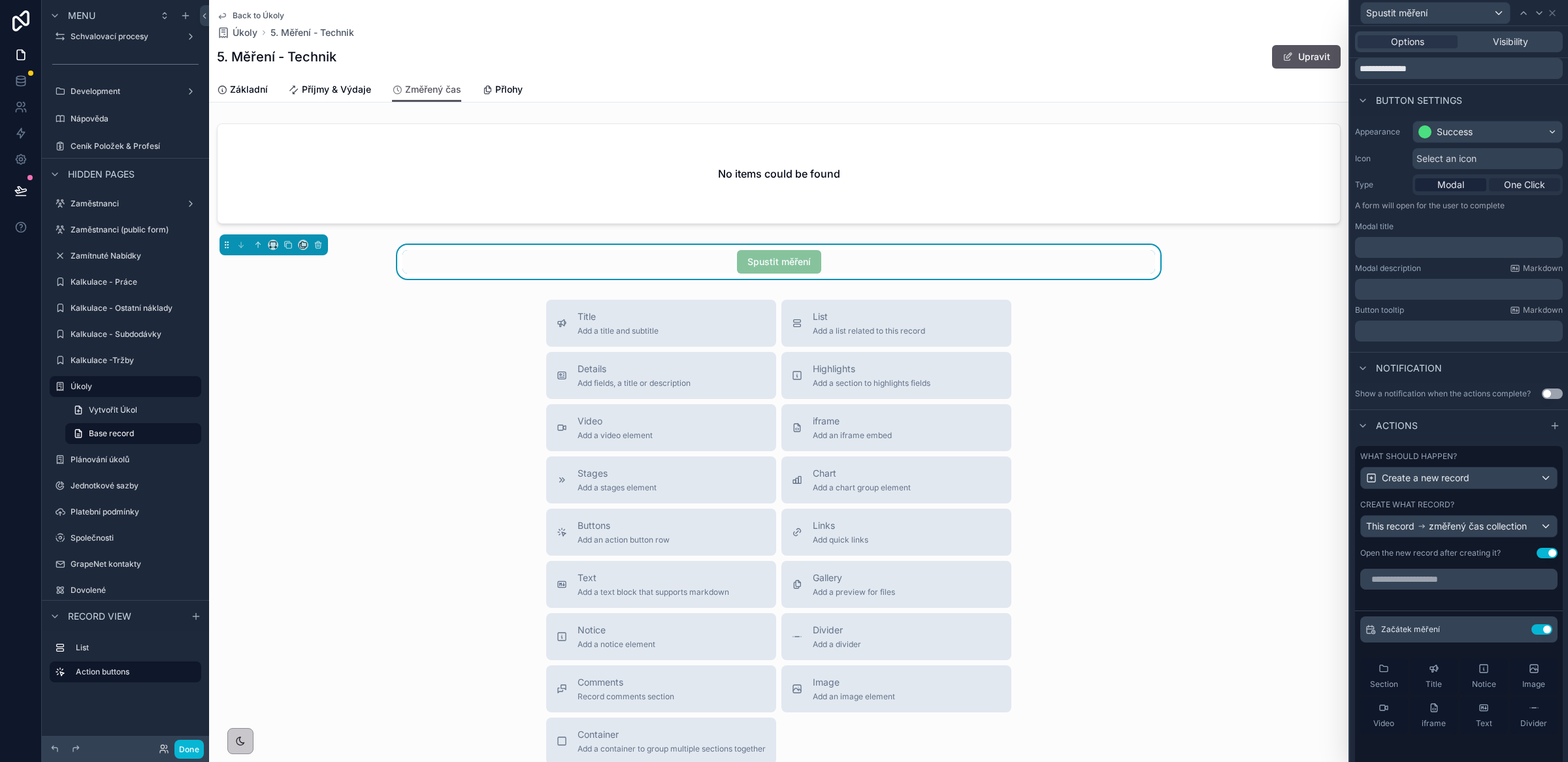
click at [1506, 184] on span "One Click" at bounding box center [1524, 185] width 41 height 13
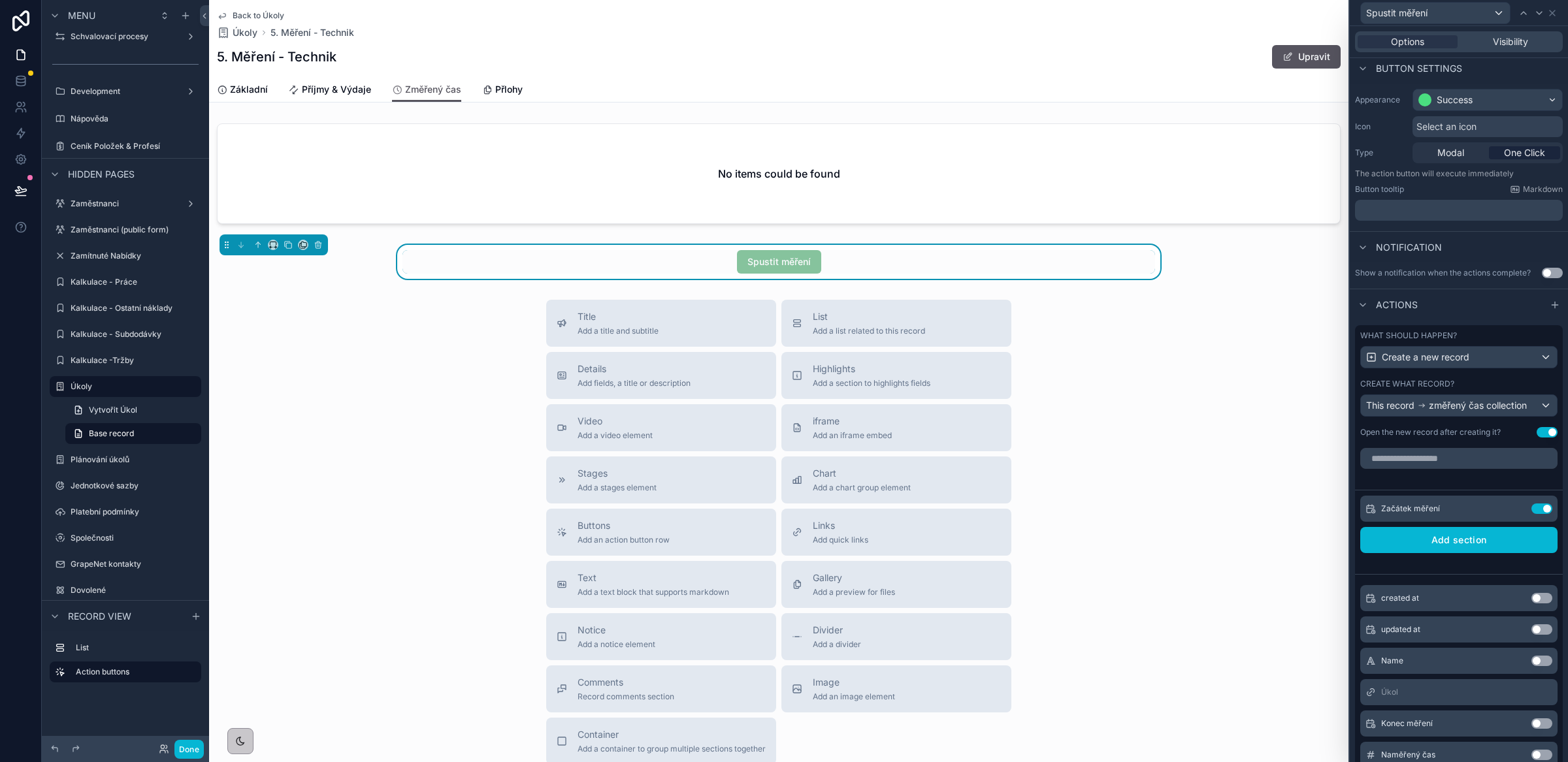
scroll to position [174, 0]
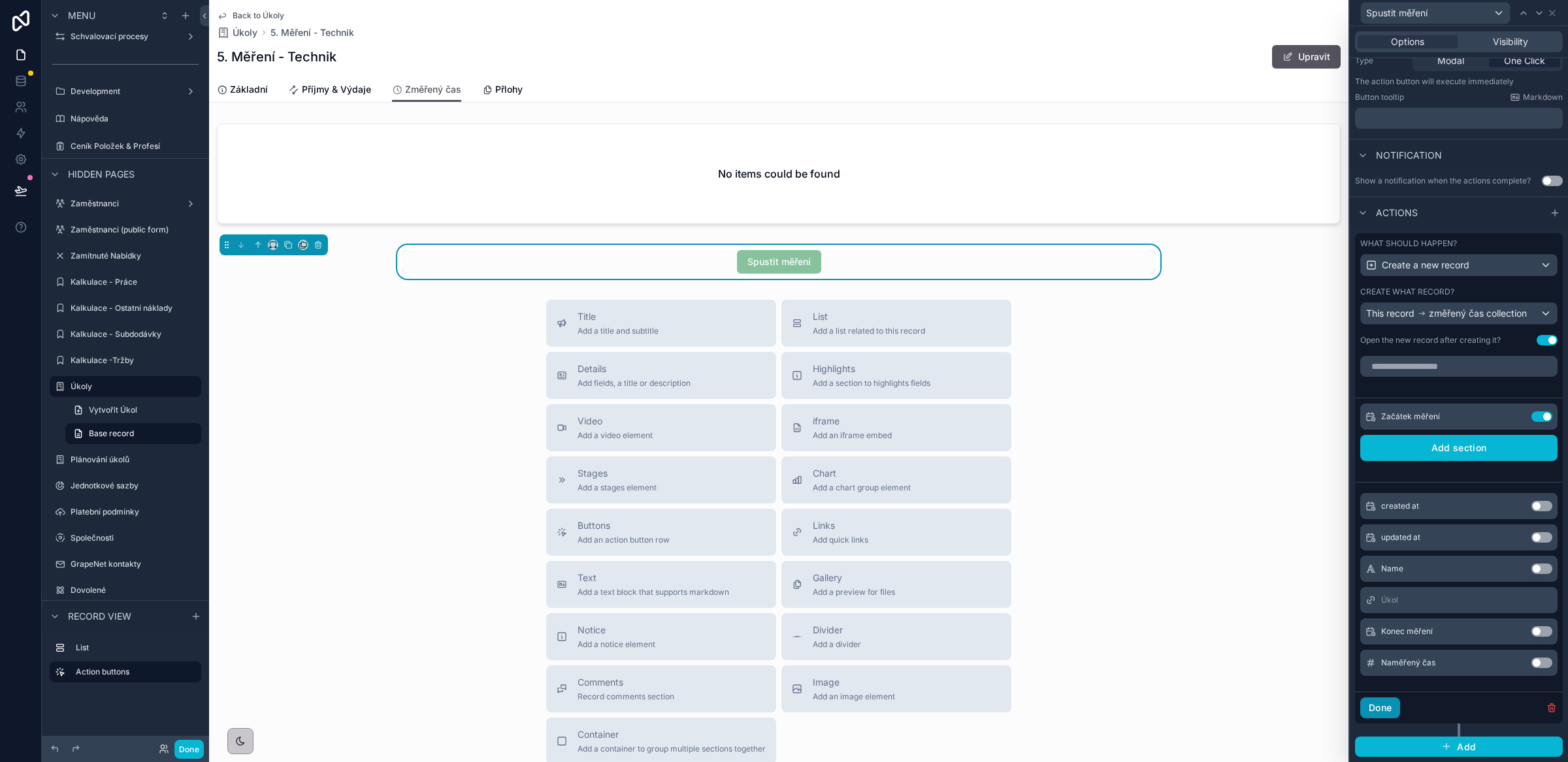
click at [1380, 718] on button "Done" at bounding box center [1380, 708] width 40 height 21
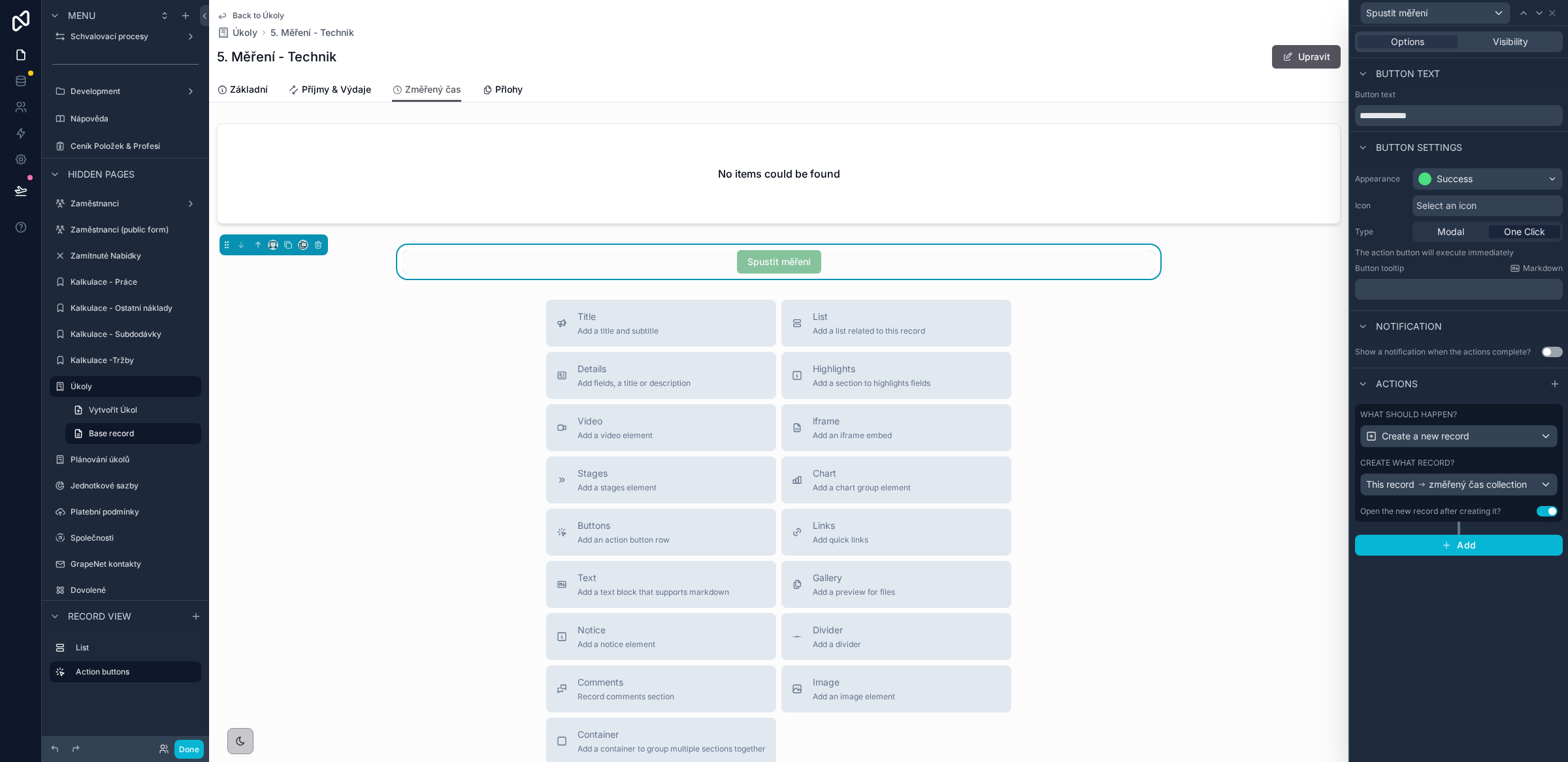
scroll to position [0, 0]
click at [183, 749] on button "Done" at bounding box center [189, 749] width 29 height 19
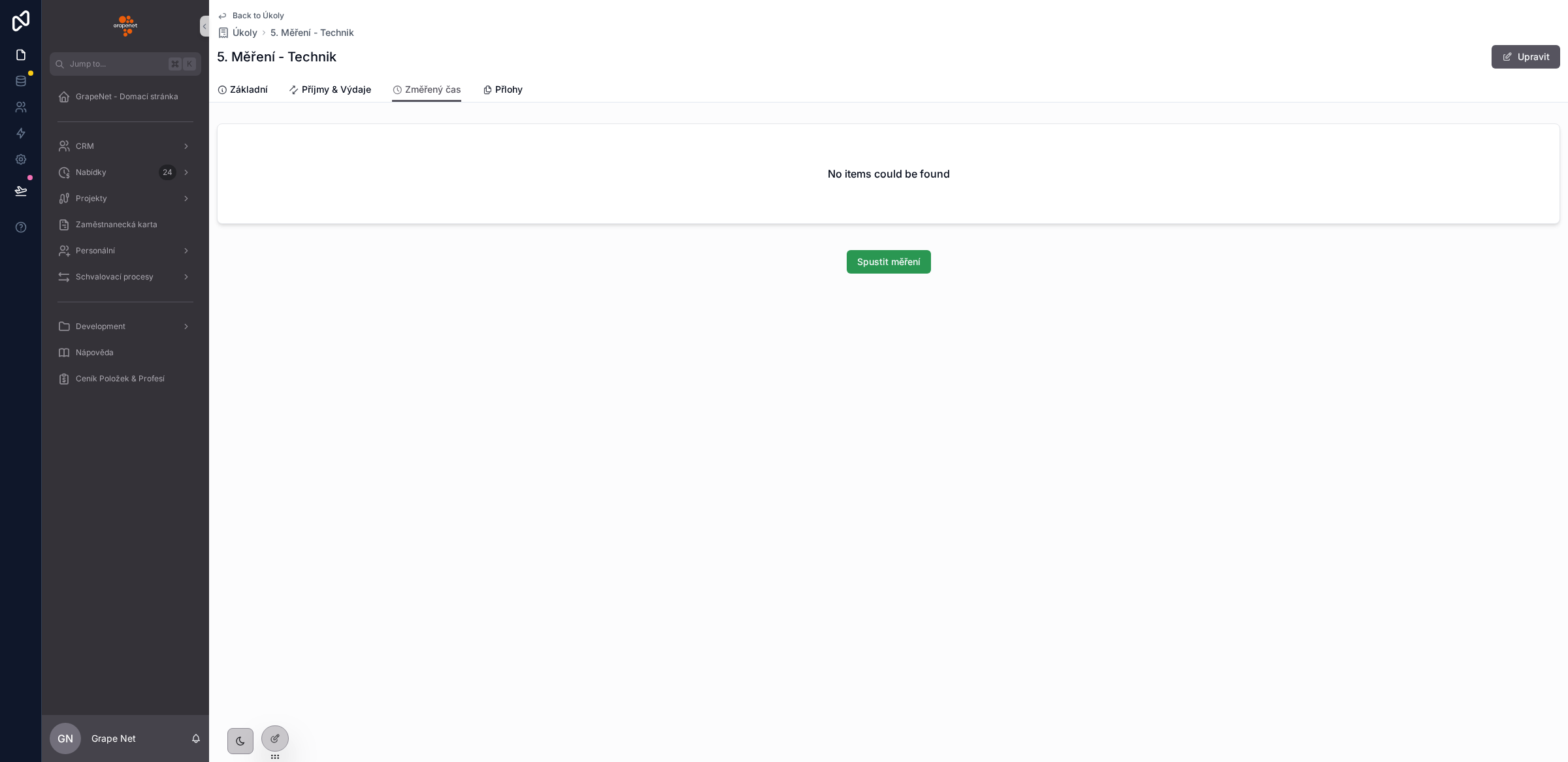
click at [888, 267] on span "Spustit měření" at bounding box center [888, 261] width 64 height 13
click at [281, 736] on div at bounding box center [275, 738] width 26 height 24
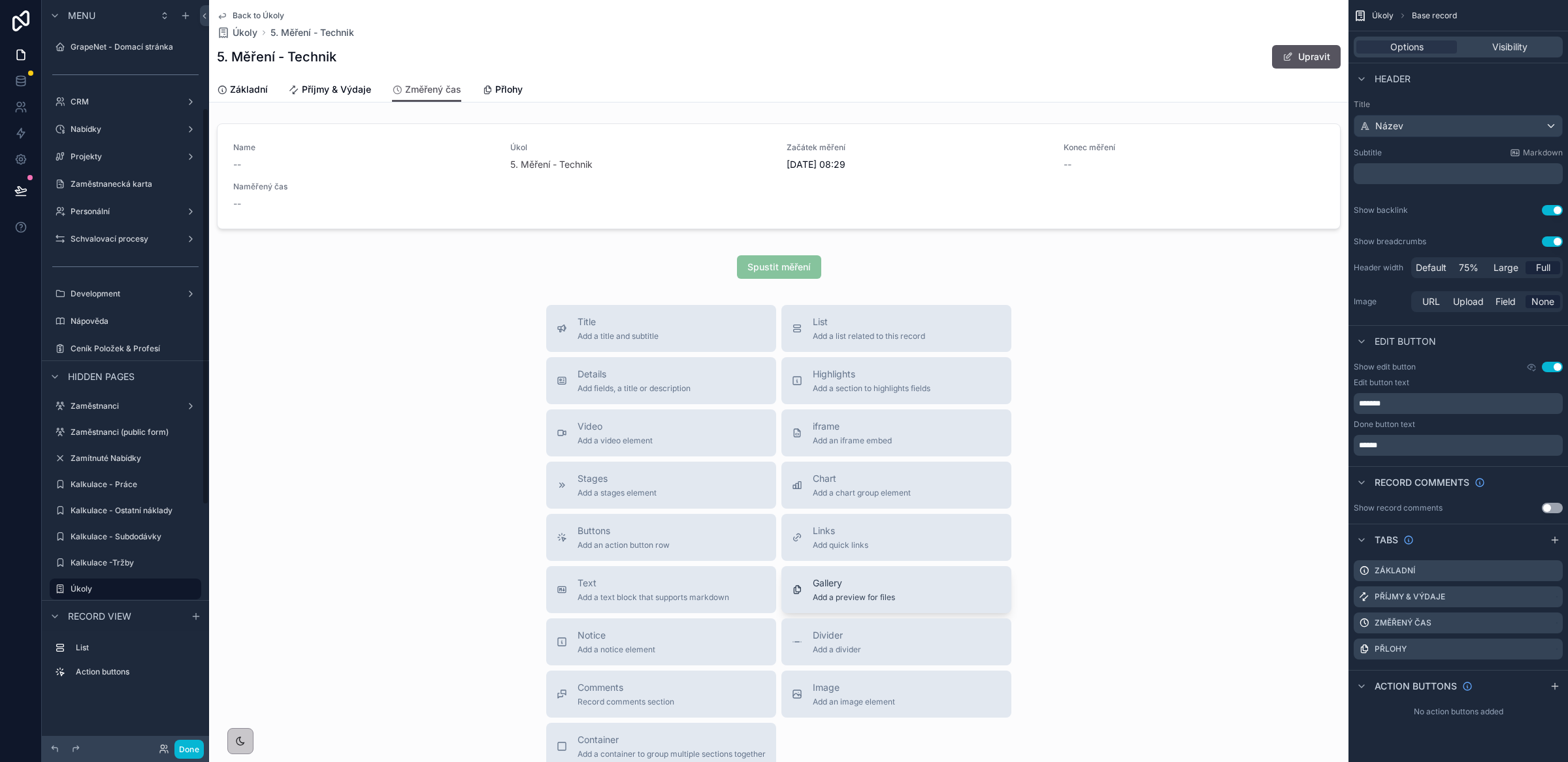
scroll to position [203, 0]
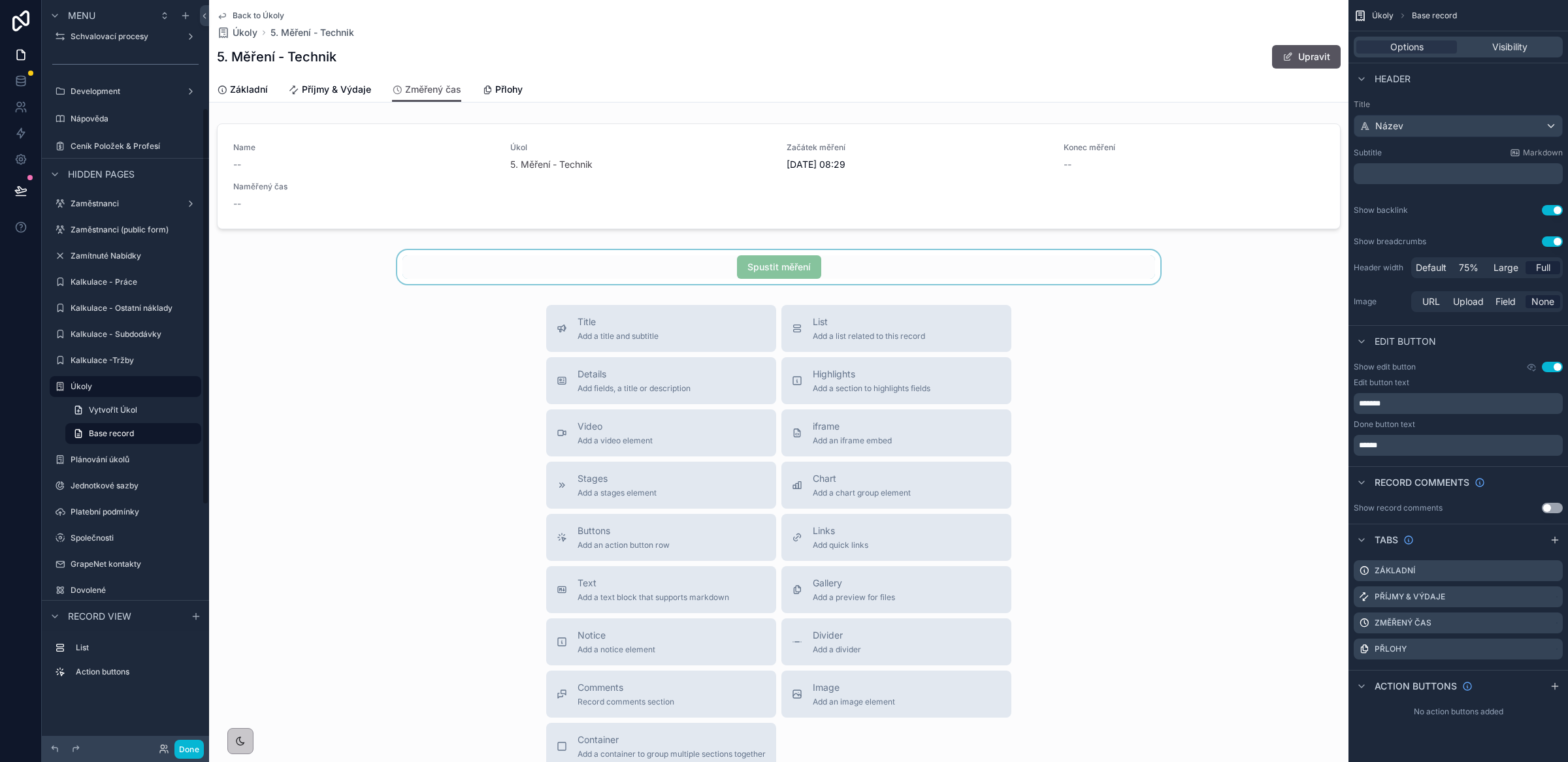
click at [907, 275] on div "scrollable content" at bounding box center [778, 267] width 1139 height 34
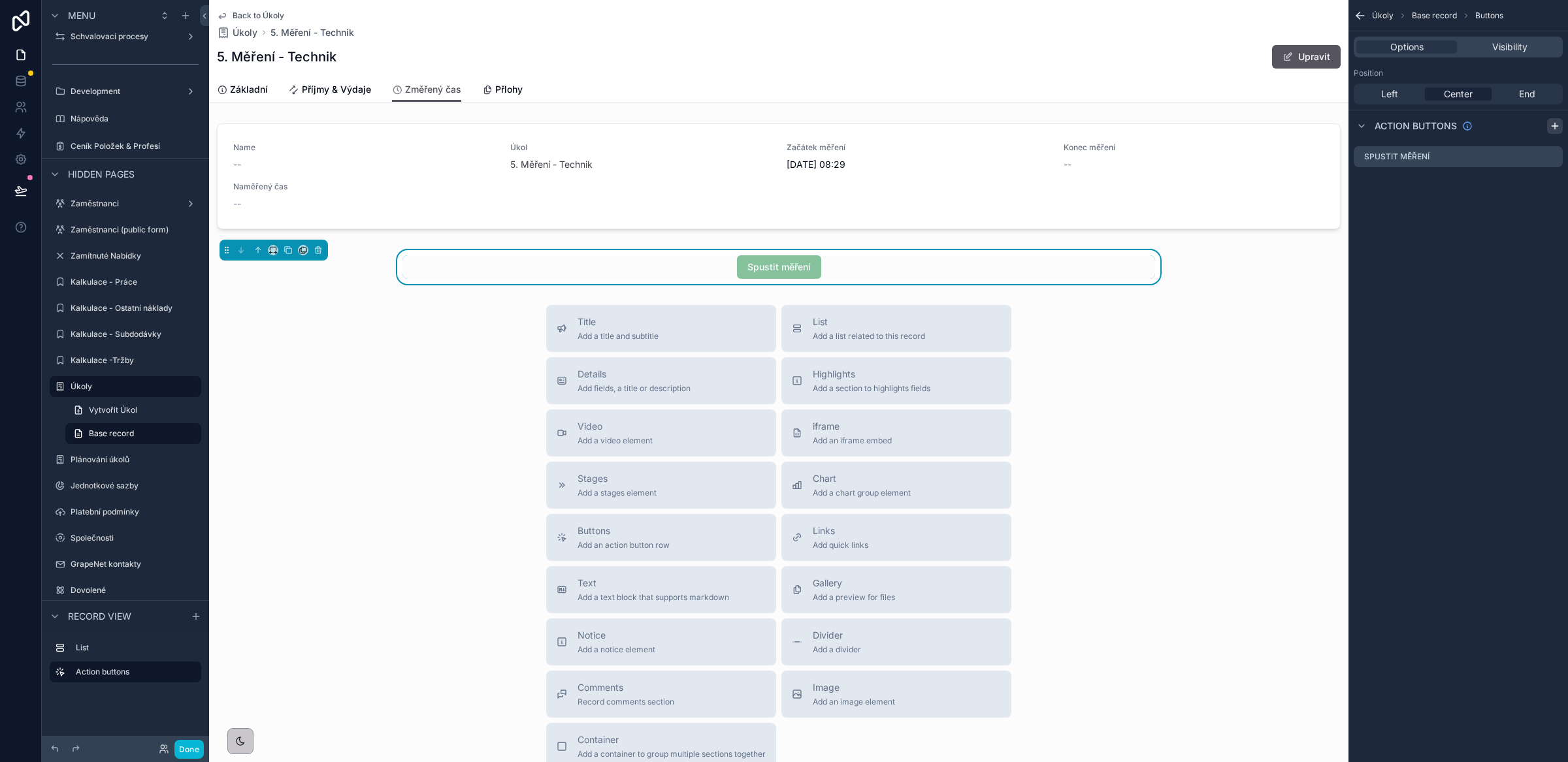
click at [1553, 127] on icon "scrollable content" at bounding box center [1555, 126] width 10 height 10
click at [1553, 181] on icon "scrollable content" at bounding box center [1552, 182] width 10 height 10
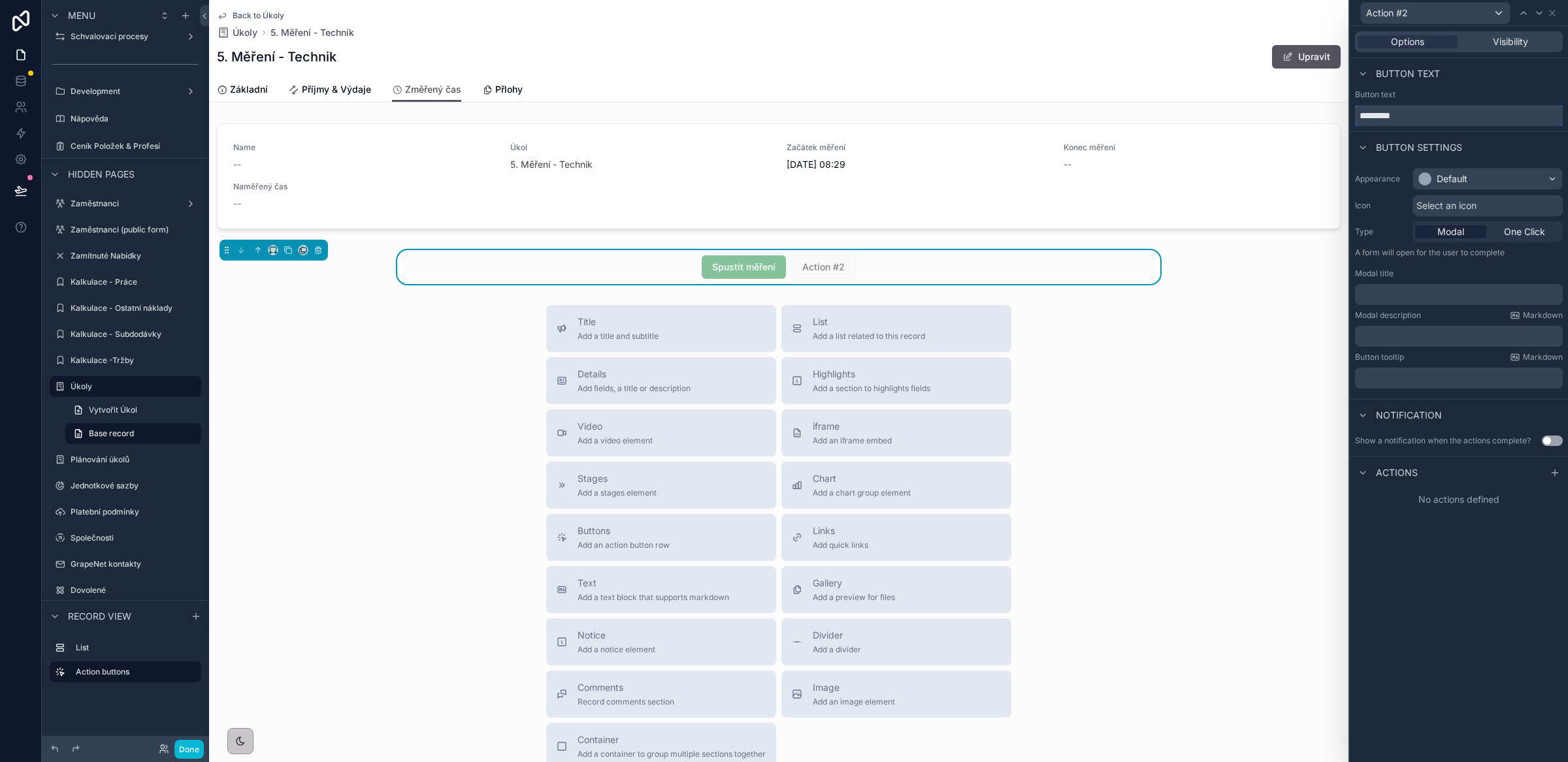
drag, startPoint x: 1409, startPoint y: 120, endPoint x: 1385, endPoint y: 147, distance: 36.1
click at [1330, 122] on div "Action #2 Options Visibility Button text Button text ********* Button settings …" at bounding box center [784, 381] width 1568 height 762
click at [1368, 117] on input "*********" at bounding box center [1458, 115] width 208 height 21
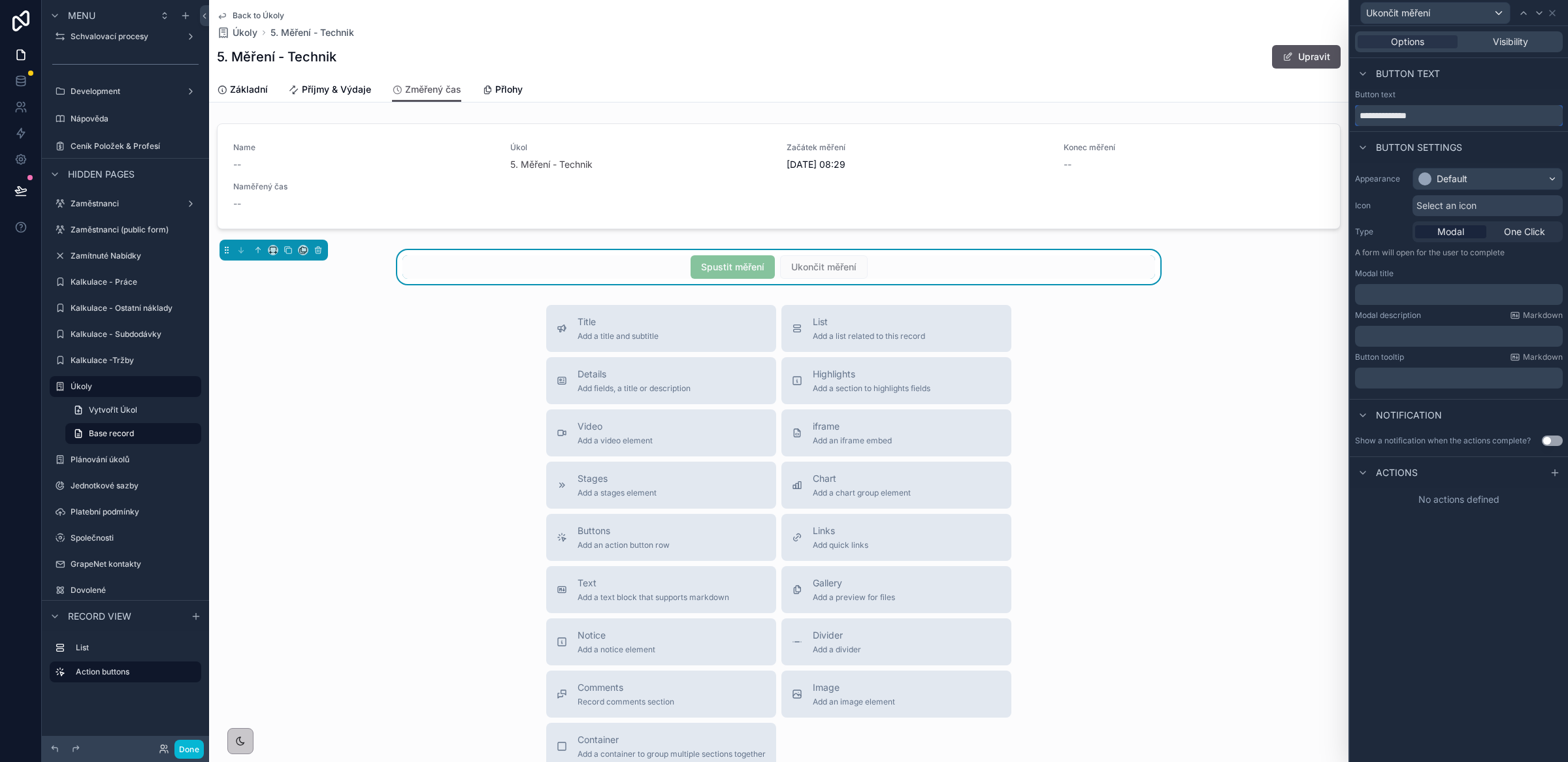
type input "**********"
click at [1500, 180] on div "Default" at bounding box center [1487, 179] width 149 height 21
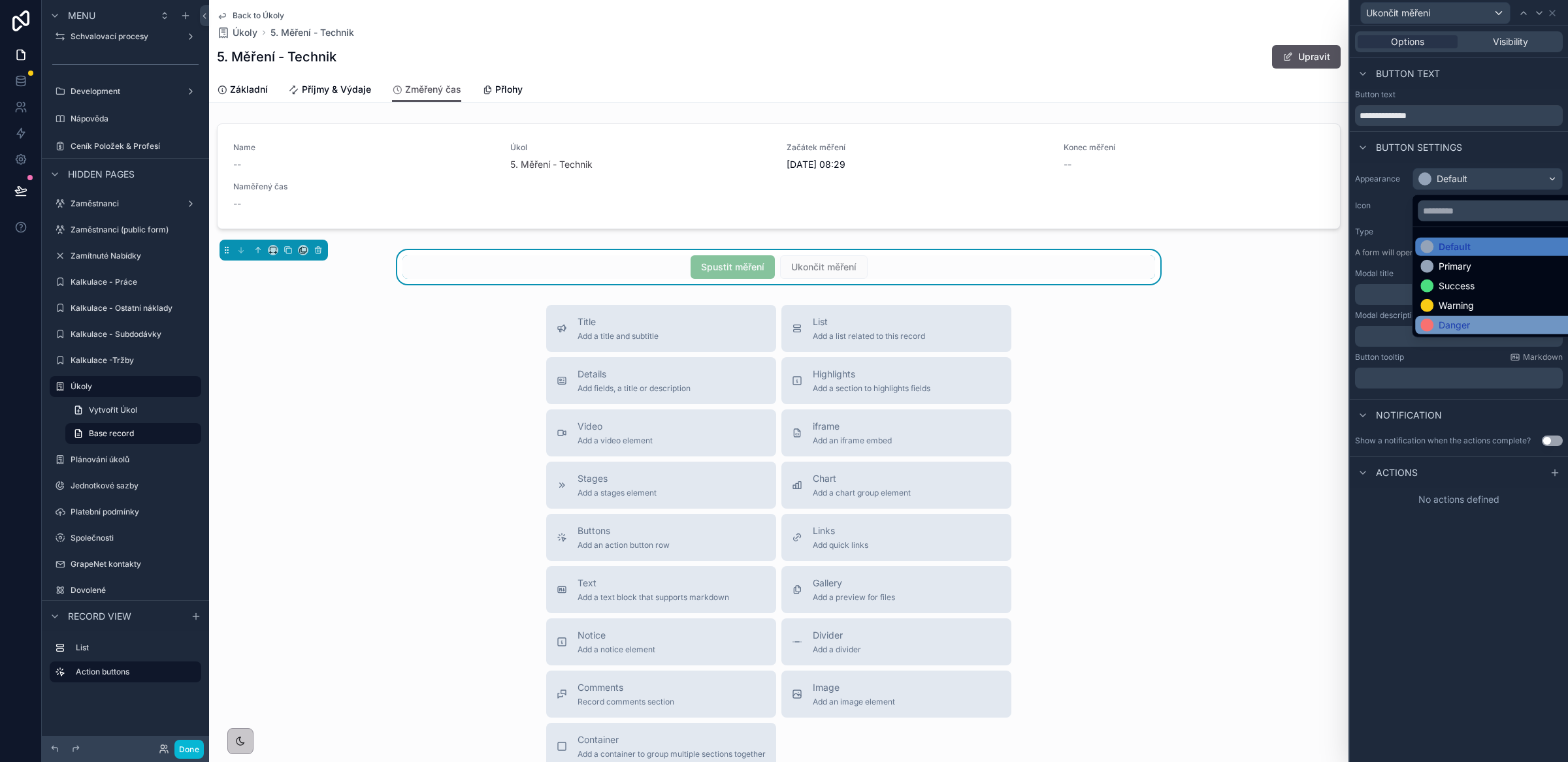
click at [1451, 322] on div "Danger" at bounding box center [1454, 325] width 31 height 13
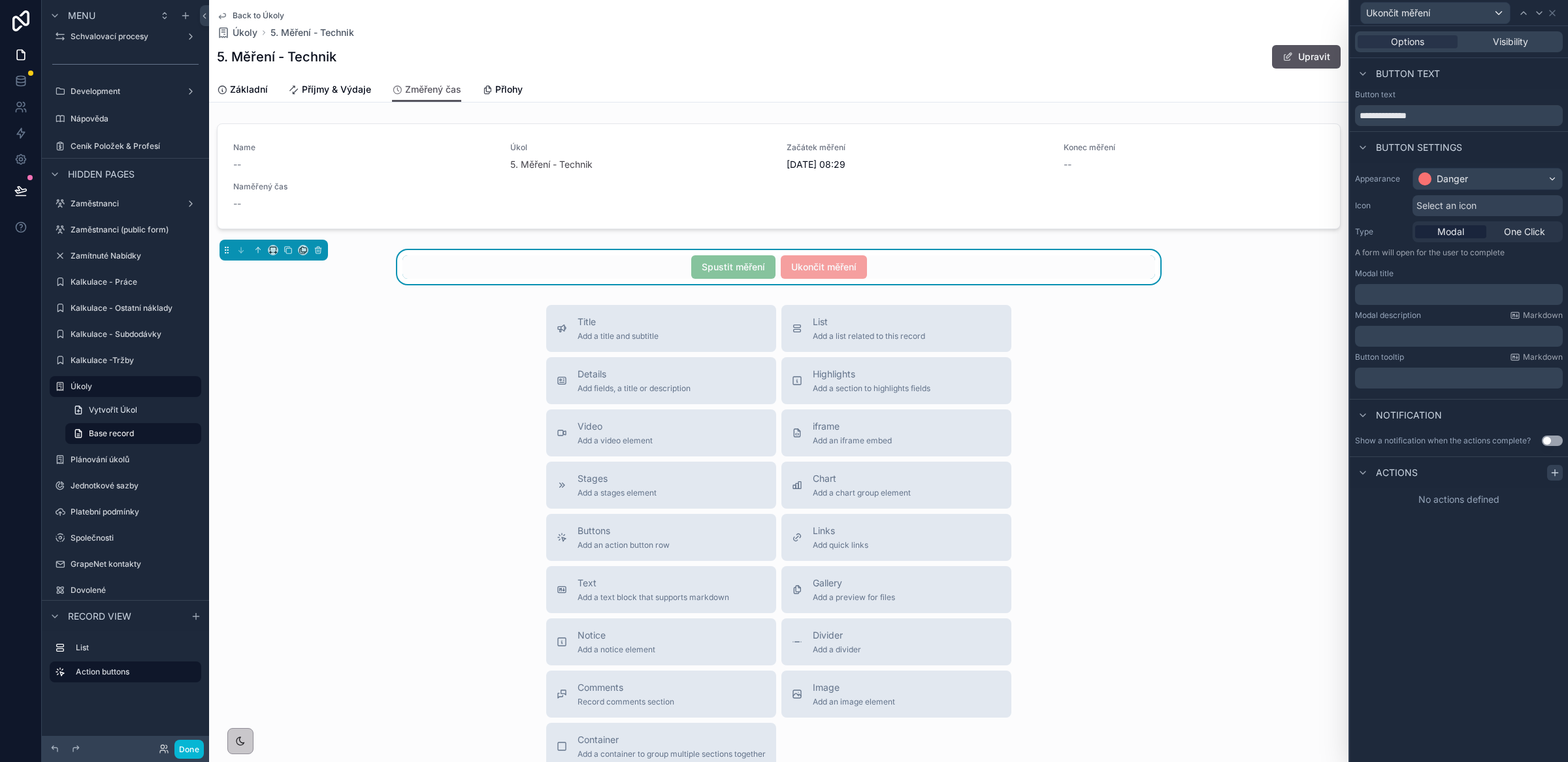
click at [1557, 475] on icon at bounding box center [1555, 473] width 10 height 10
click at [1455, 523] on div "Select a type" at bounding box center [1459, 525] width 196 height 21
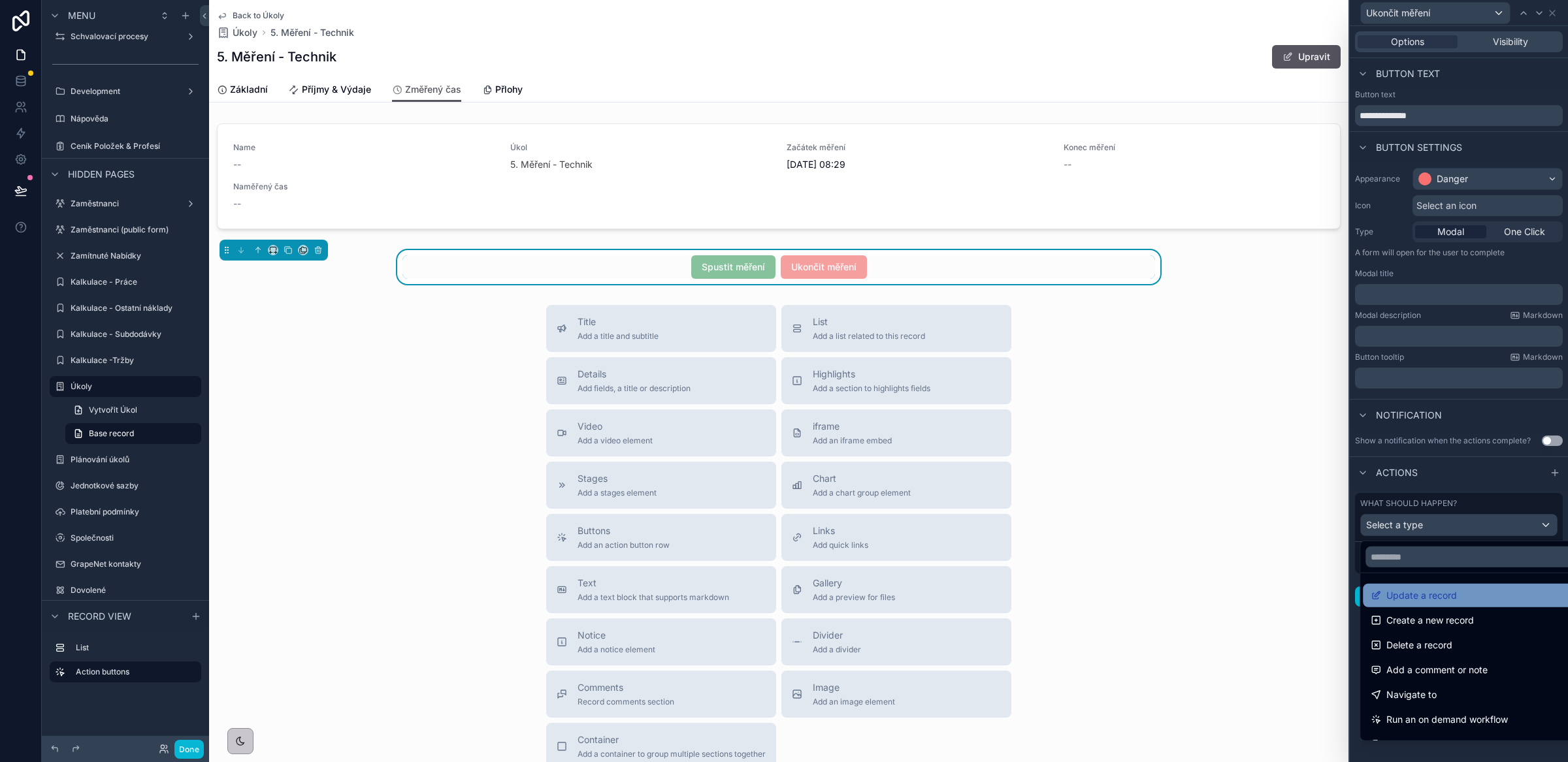
click at [1434, 593] on span "Update a record" at bounding box center [1421, 596] width 71 height 15
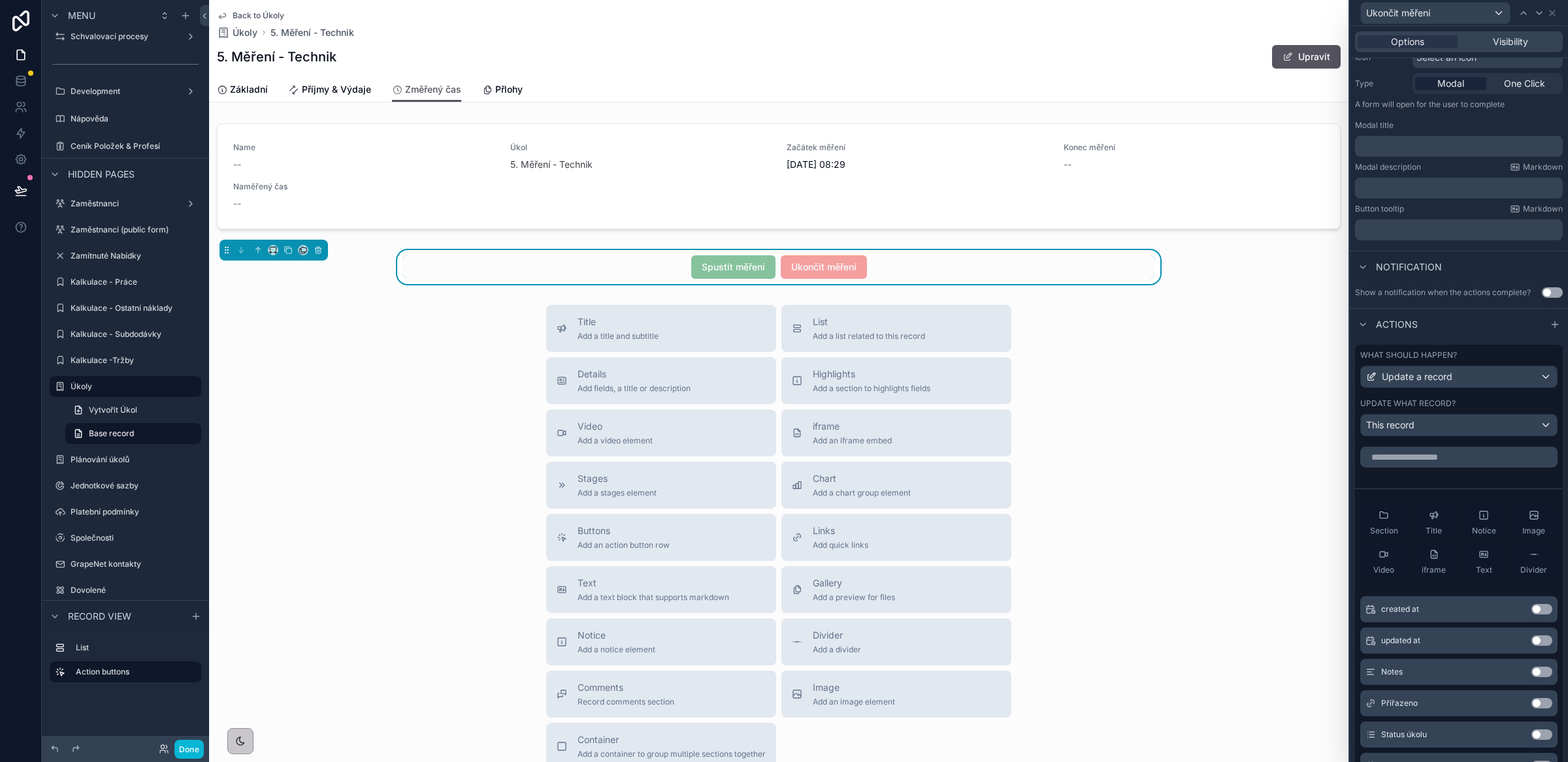
scroll to position [159, 0]
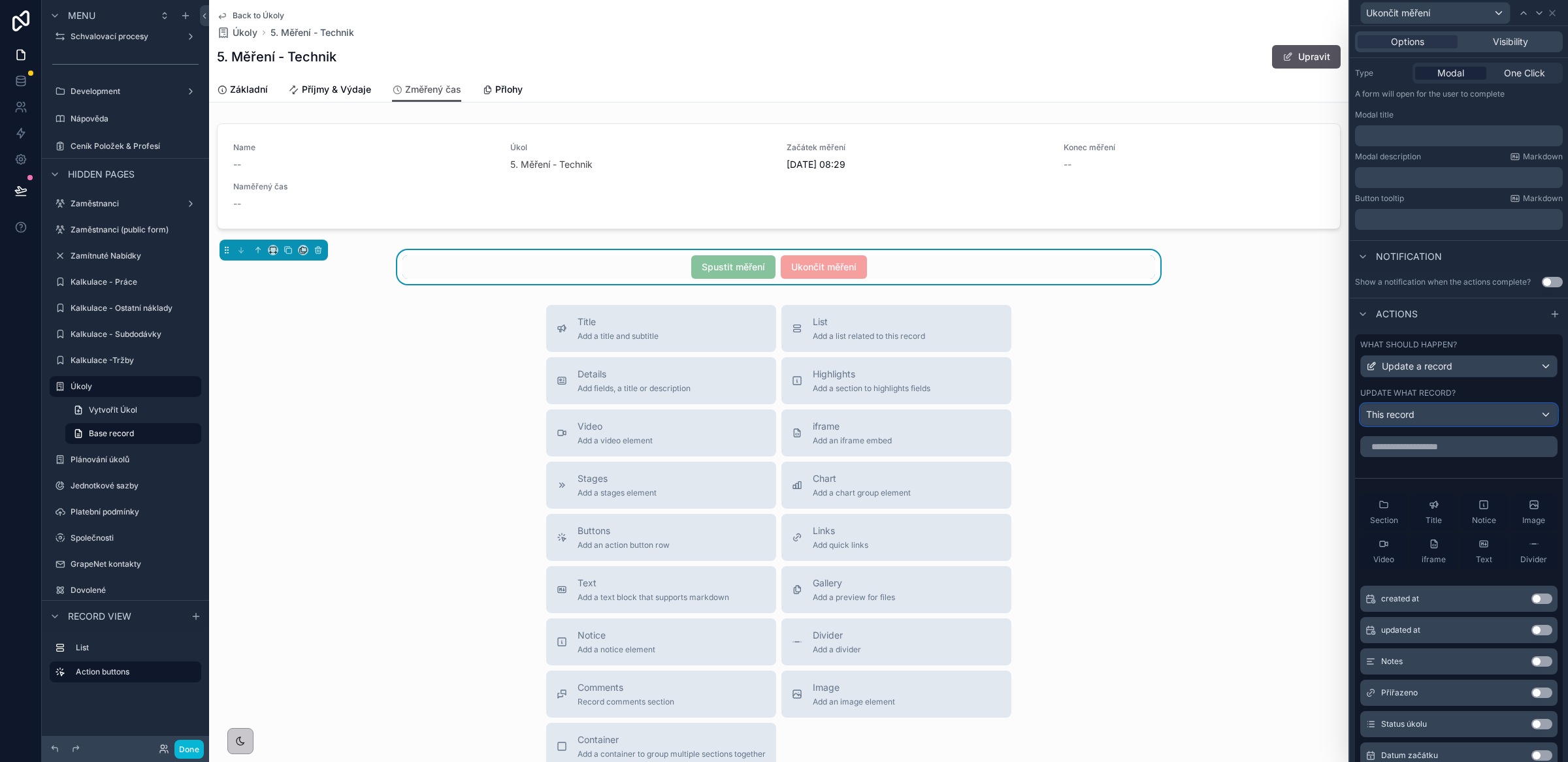
click at [1439, 425] on div "This record" at bounding box center [1459, 415] width 196 height 21
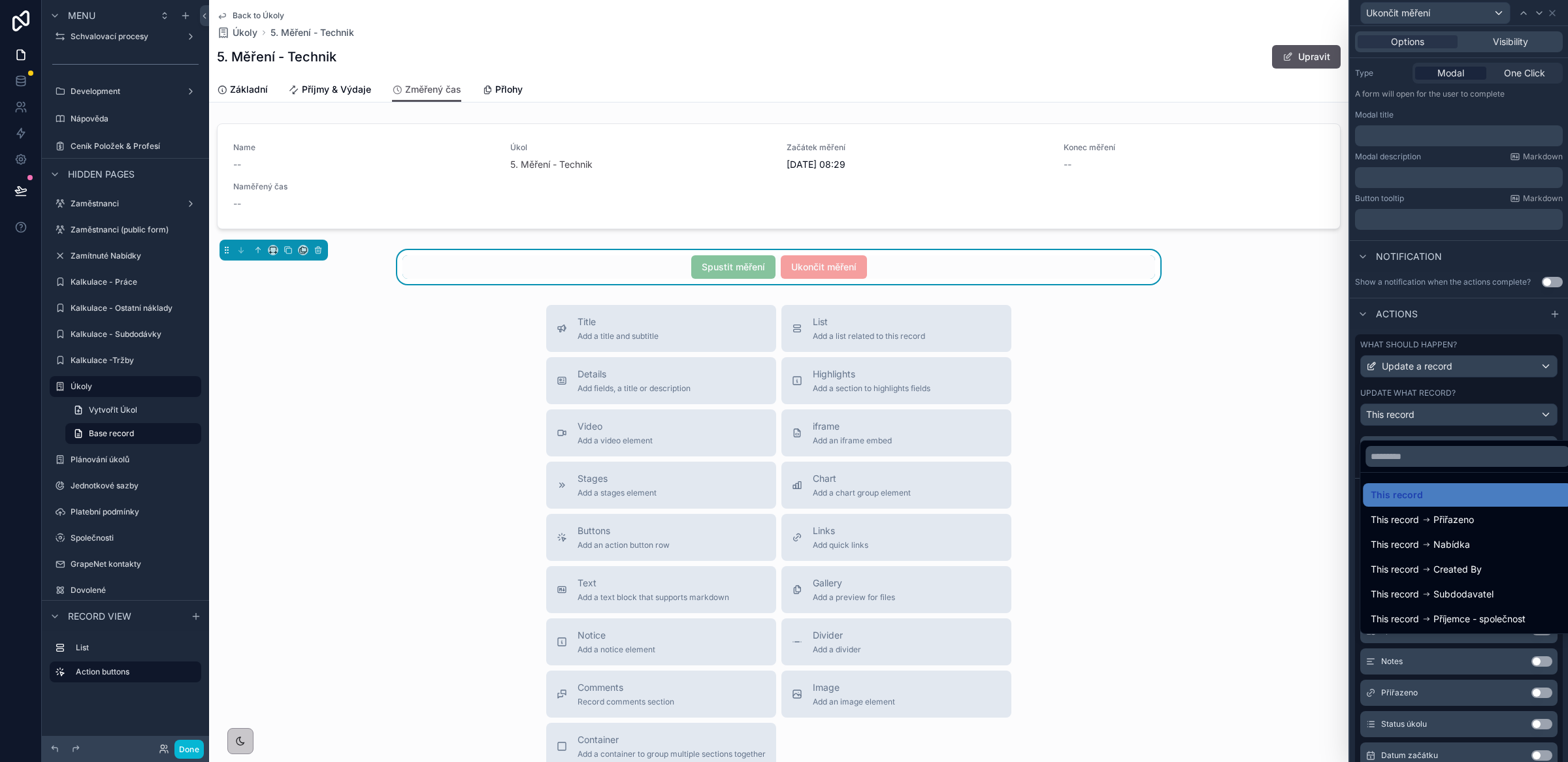
click at [1463, 474] on ul "This record This record Přiřazeno This record Nabídka This record Created By Th…" at bounding box center [1467, 553] width 214 height 161
click at [1458, 471] on div at bounding box center [1467, 456] width 214 height 31
click at [1455, 399] on div at bounding box center [1459, 381] width 218 height 762
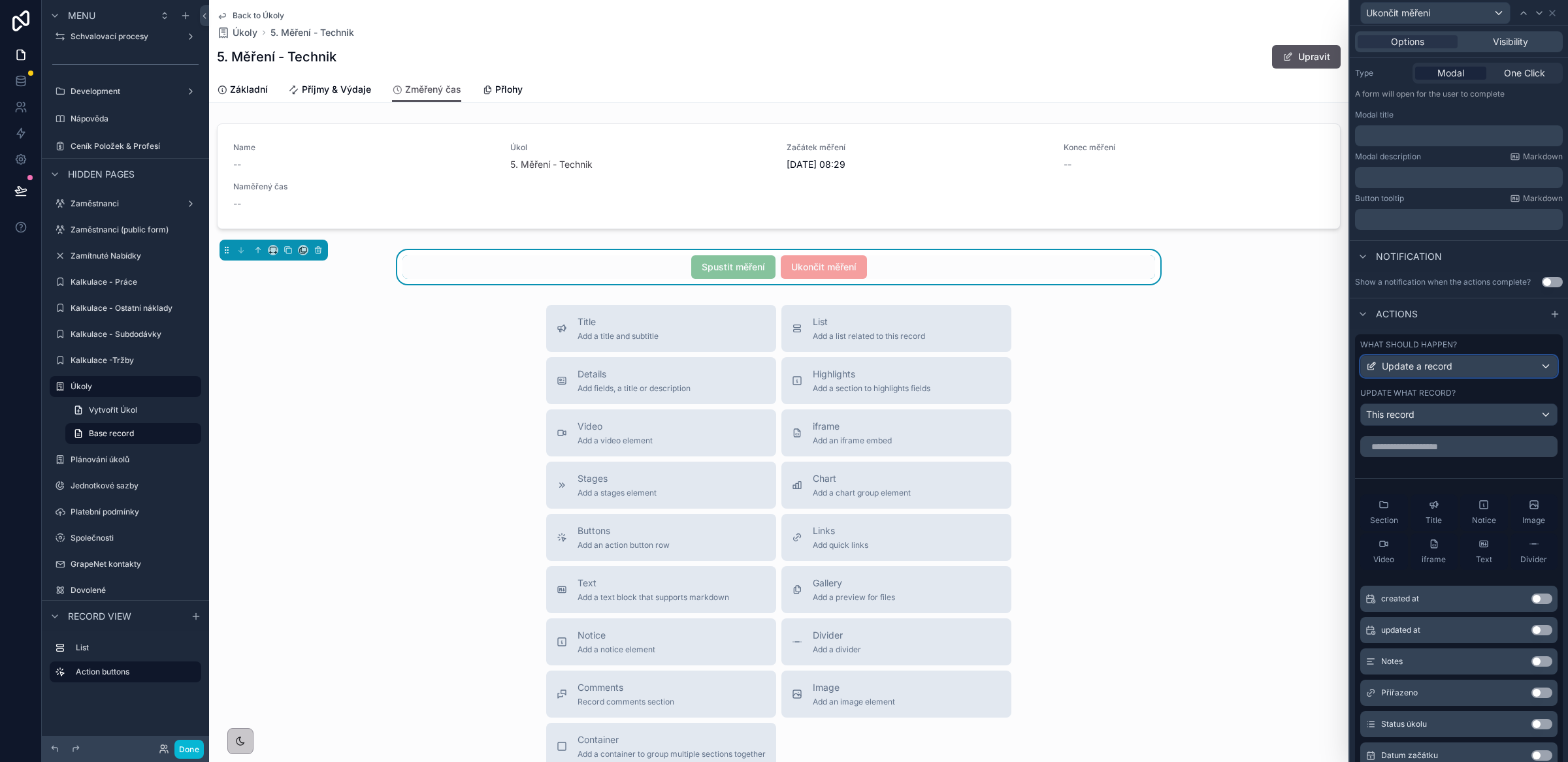
click at [1453, 375] on div "Update a record" at bounding box center [1459, 366] width 196 height 21
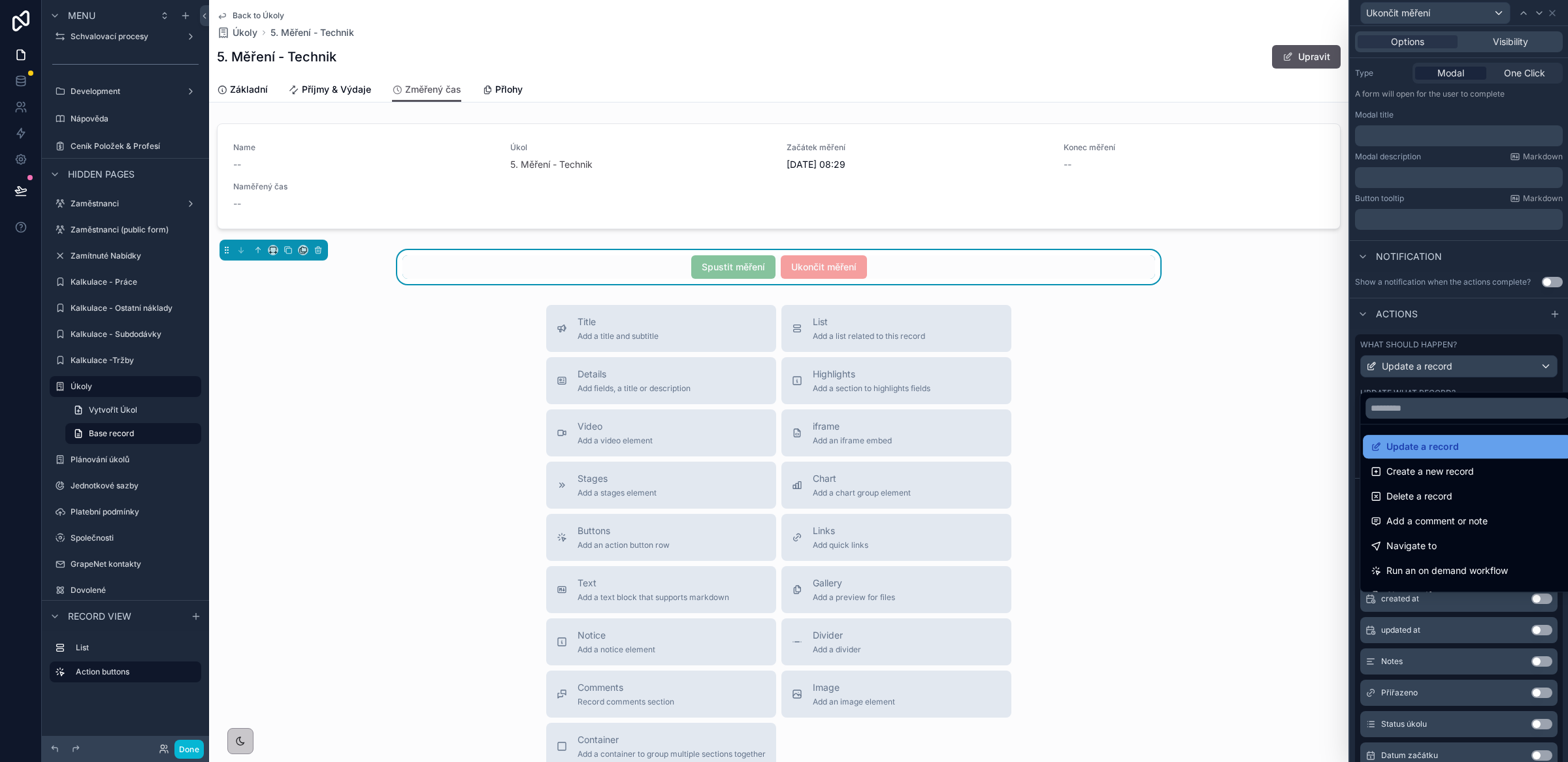
click at [1453, 447] on span "Update a record" at bounding box center [1423, 447] width 73 height 15
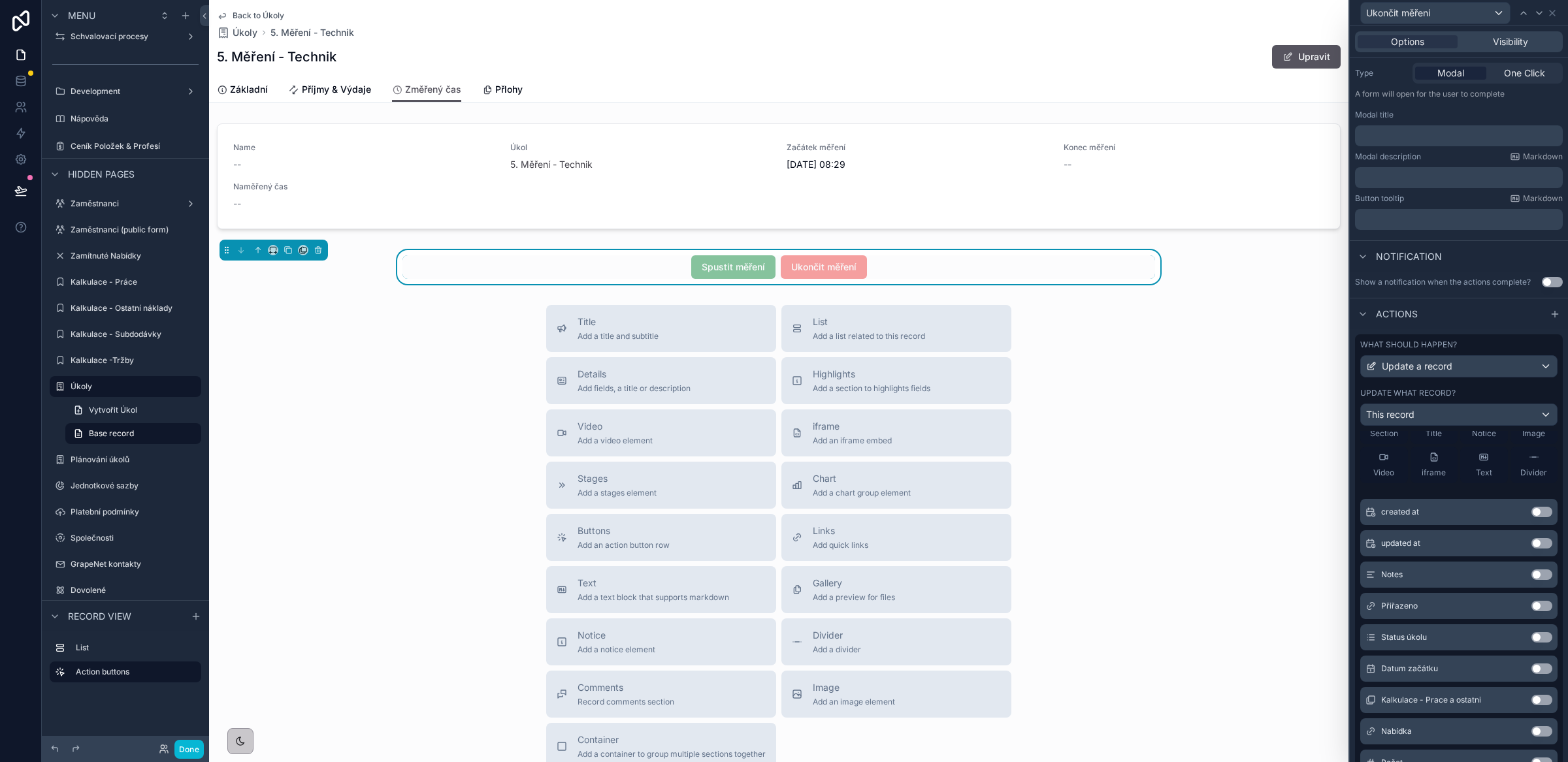
scroll to position [0, 0]
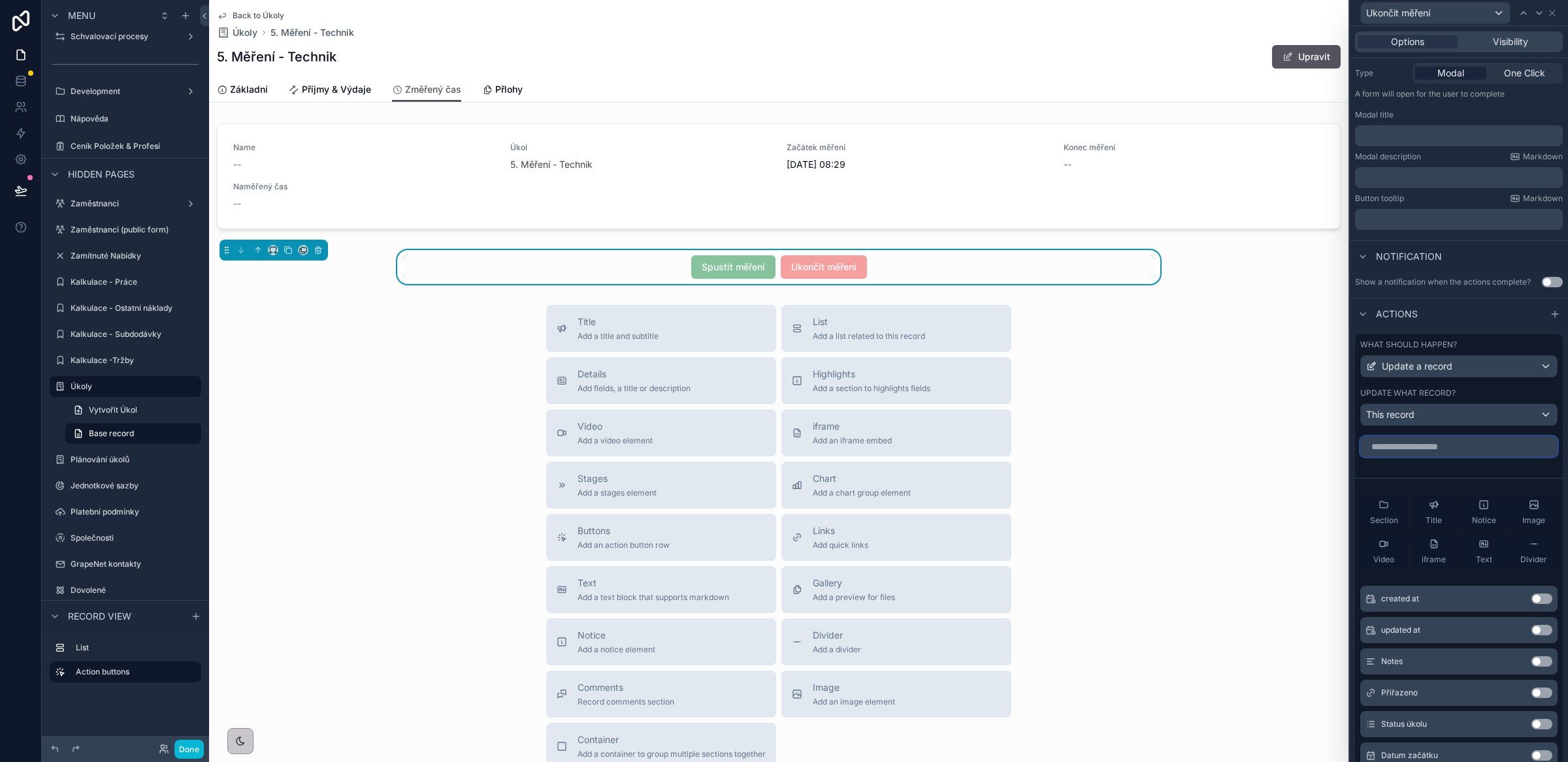
click at [1412, 457] on input "text" at bounding box center [1459, 447] width 197 height 21
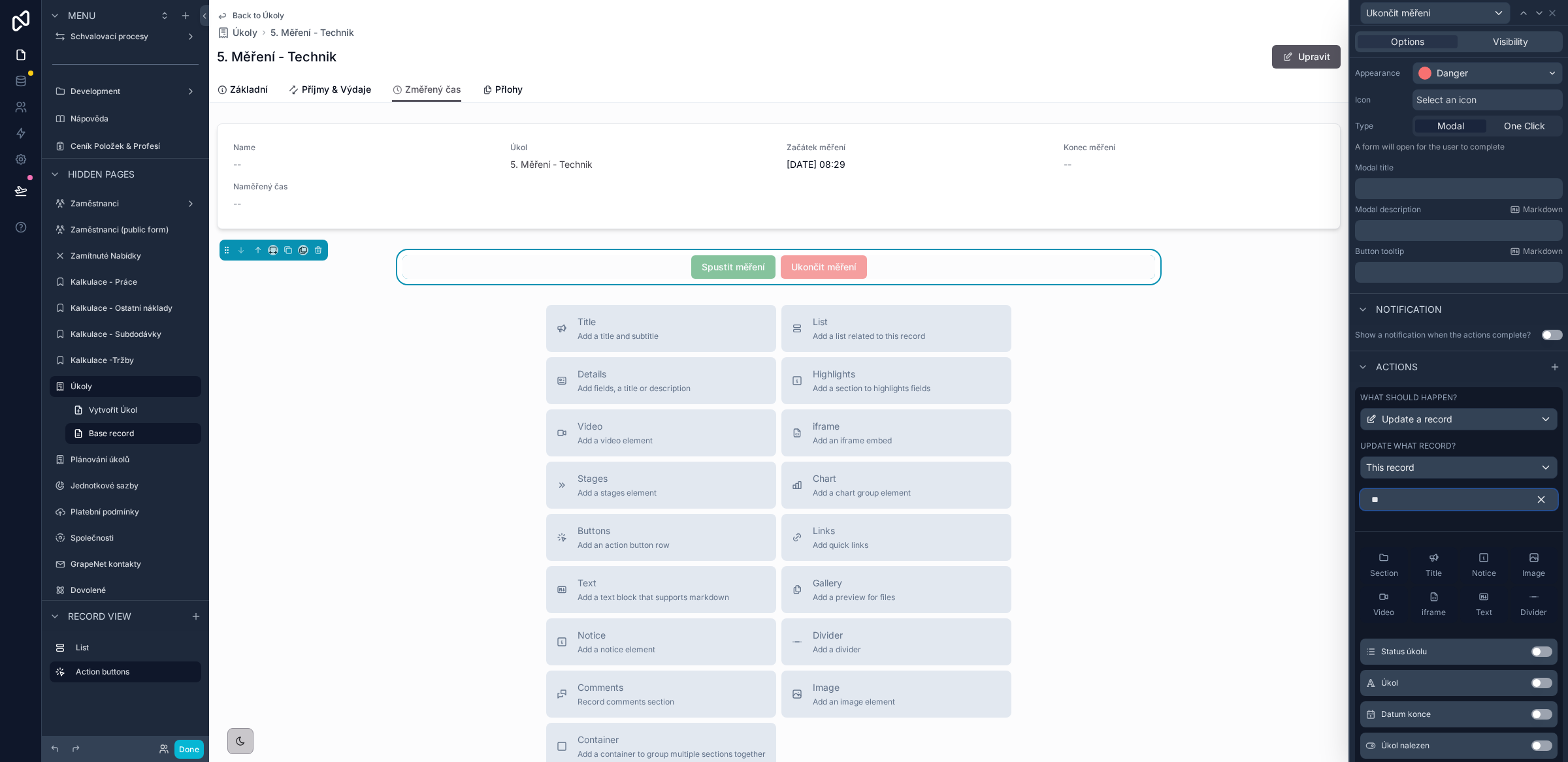
scroll to position [159, 0]
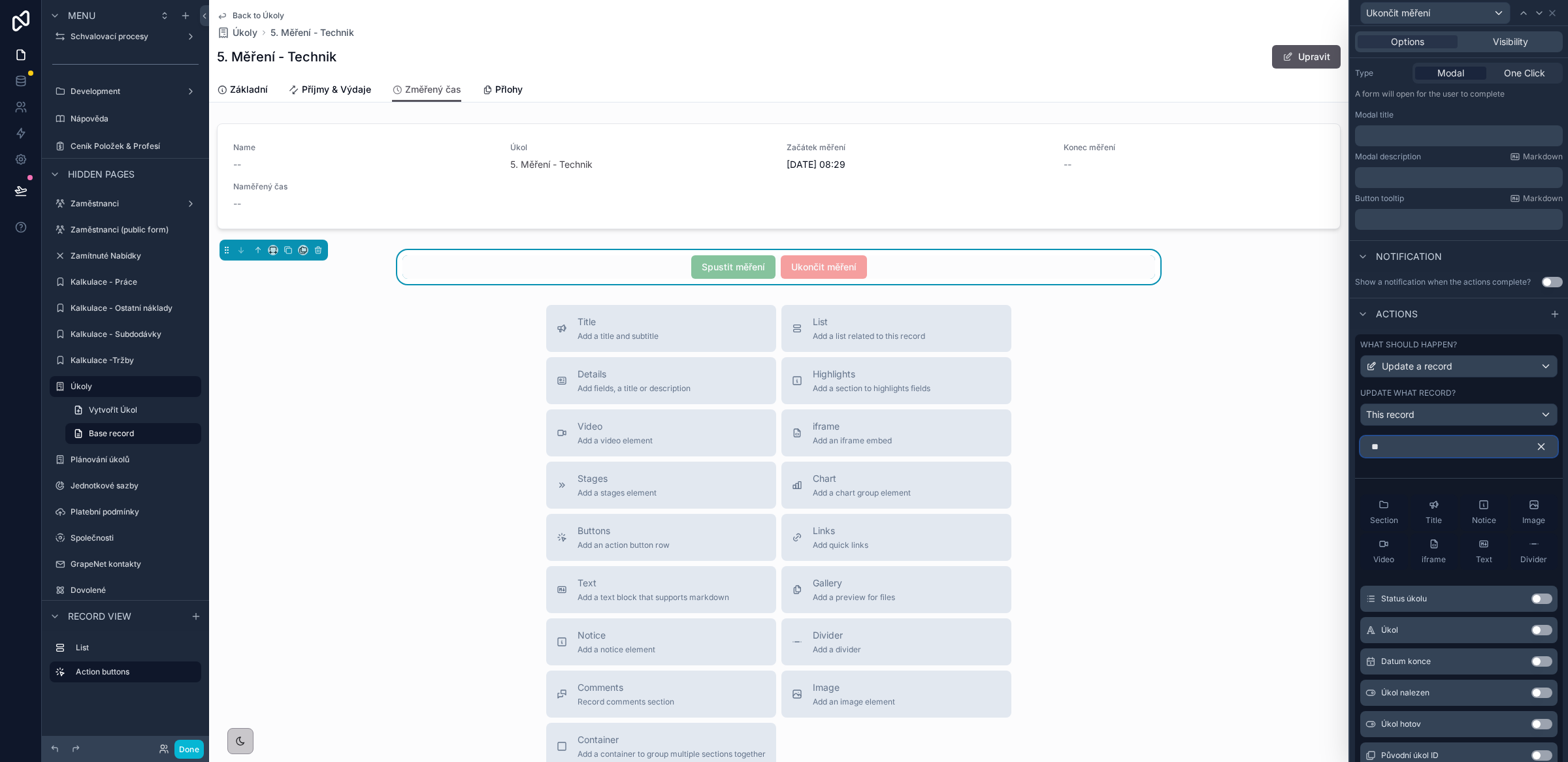
type input "*"
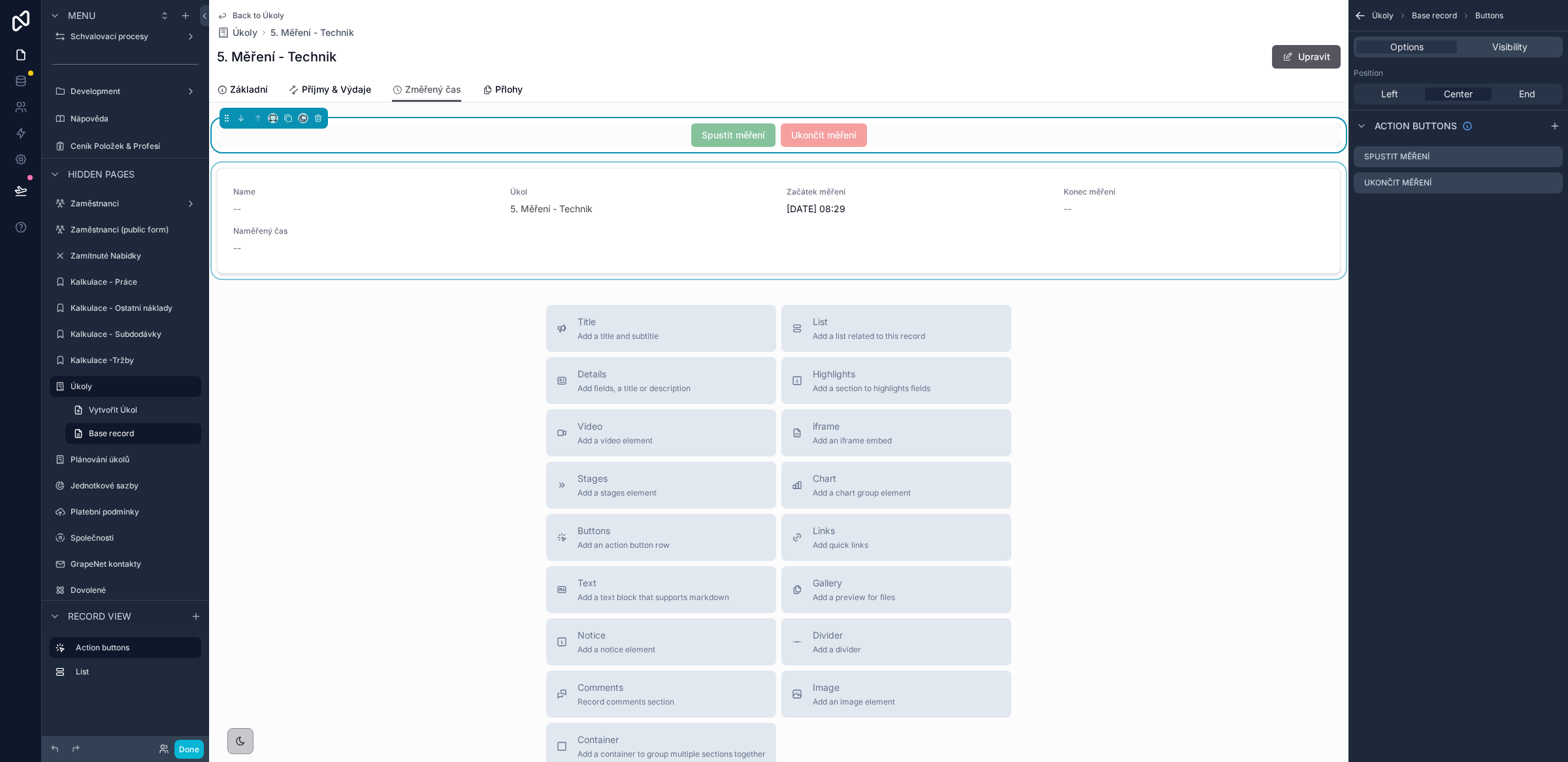
click at [766, 252] on div "scrollable content" at bounding box center [778, 224] width 1139 height 122
